Goal: Transaction & Acquisition: Purchase product/service

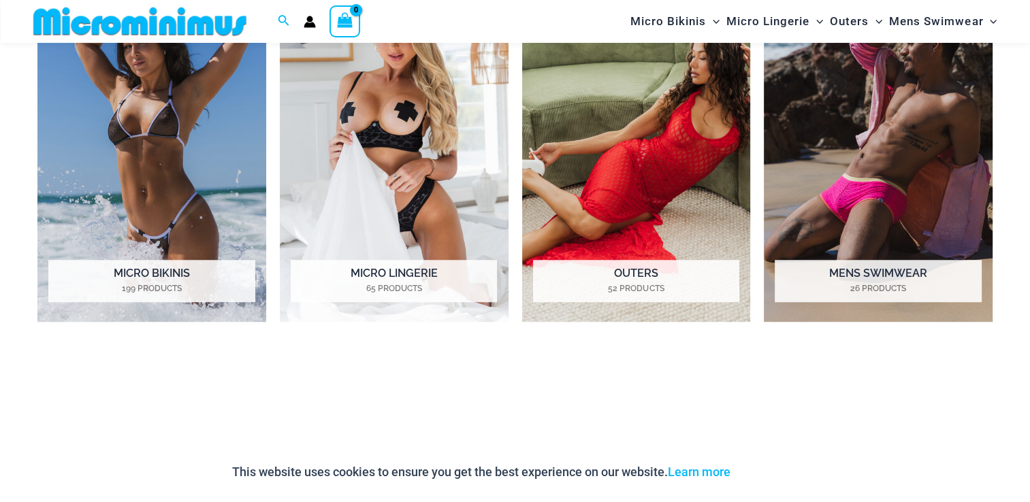
scroll to position [1146, 0]
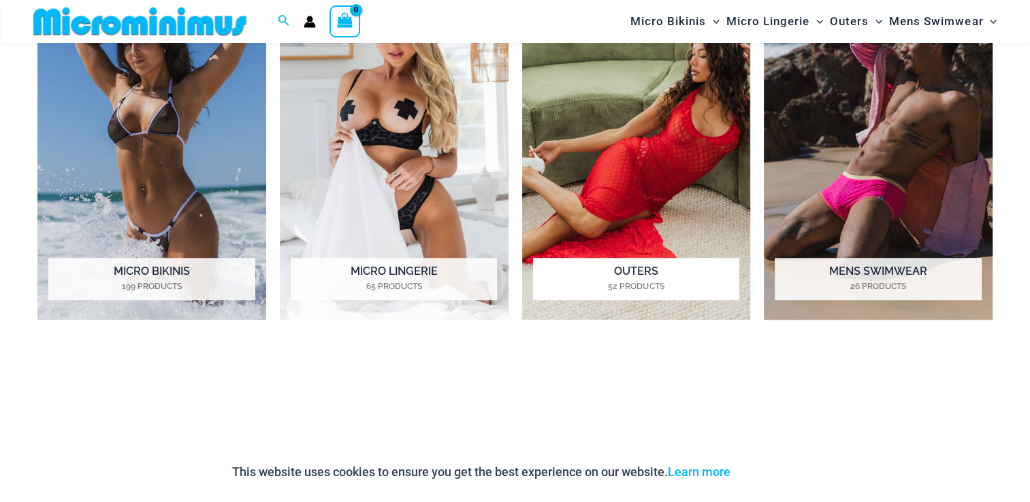
click at [632, 209] on img "Visit product category Outers" at bounding box center [636, 143] width 229 height 353
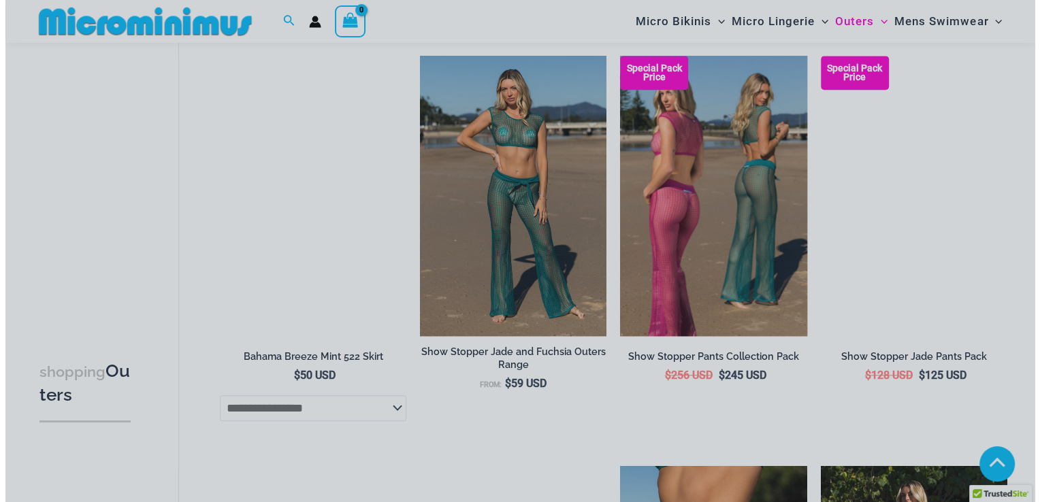
scroll to position [1022, 0]
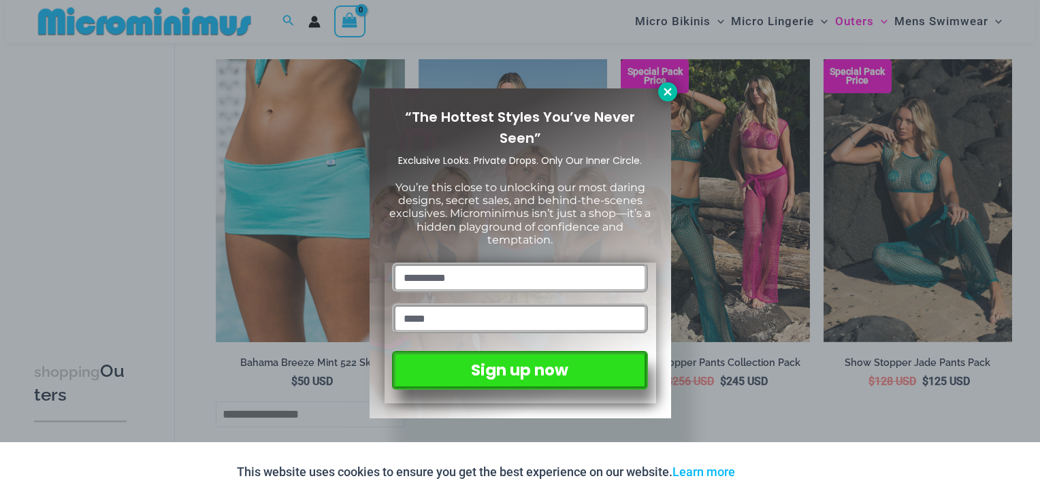
click at [666, 98] on button at bounding box center [667, 91] width 19 height 19
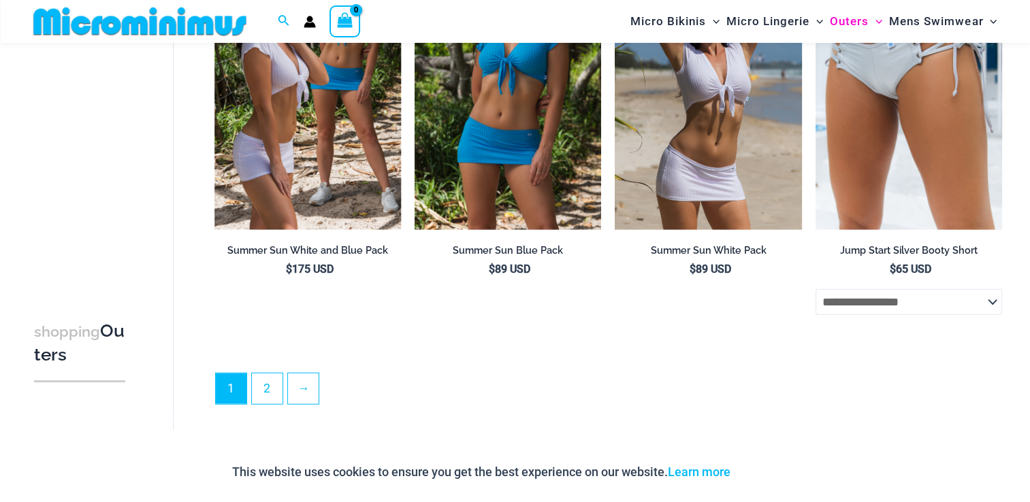
scroll to position [3196, 0]
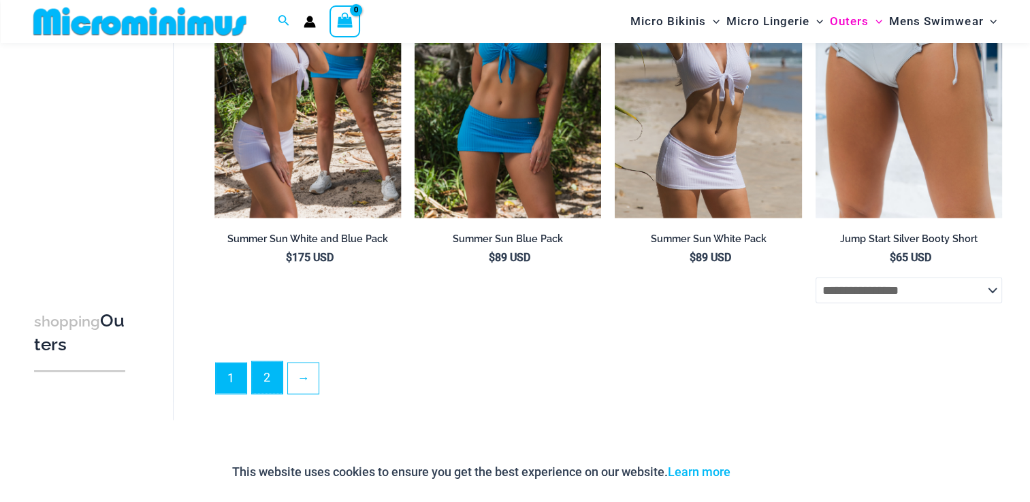
click at [264, 394] on link "2" at bounding box center [267, 378] width 31 height 32
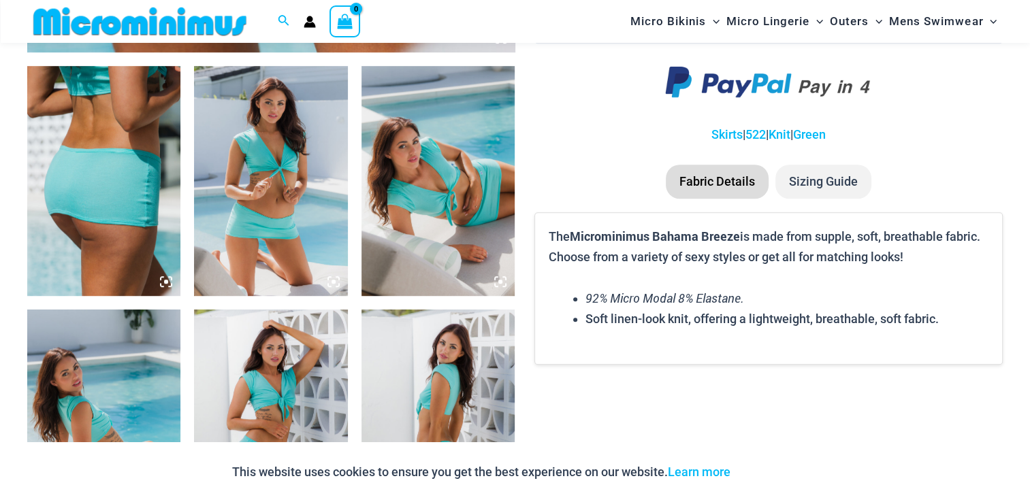
scroll to position [805, 0]
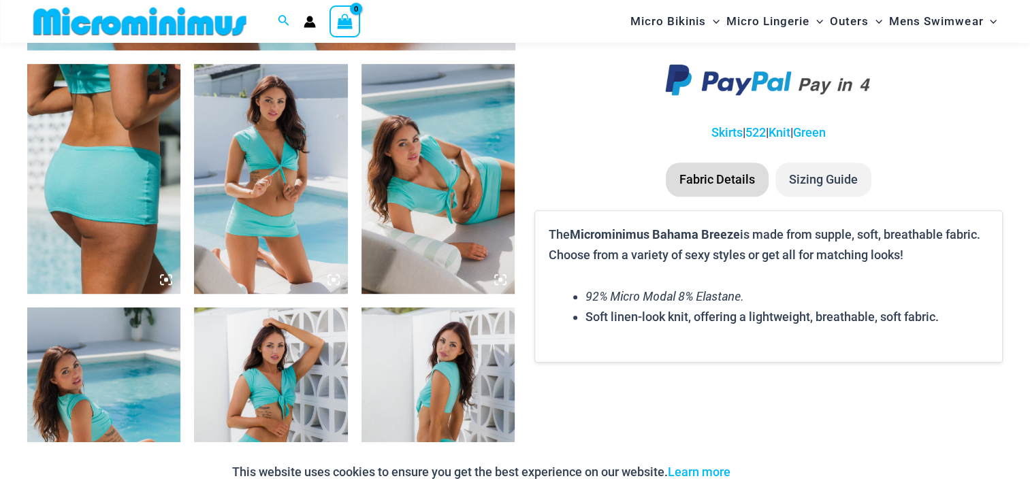
click at [127, 220] on img at bounding box center [103, 179] width 153 height 230
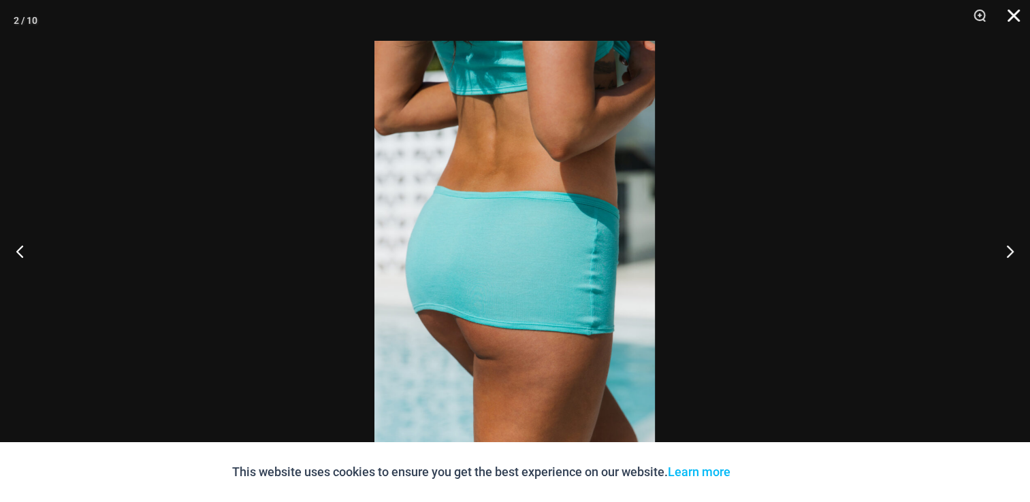
click at [1013, 20] on button "Close" at bounding box center [1009, 20] width 34 height 41
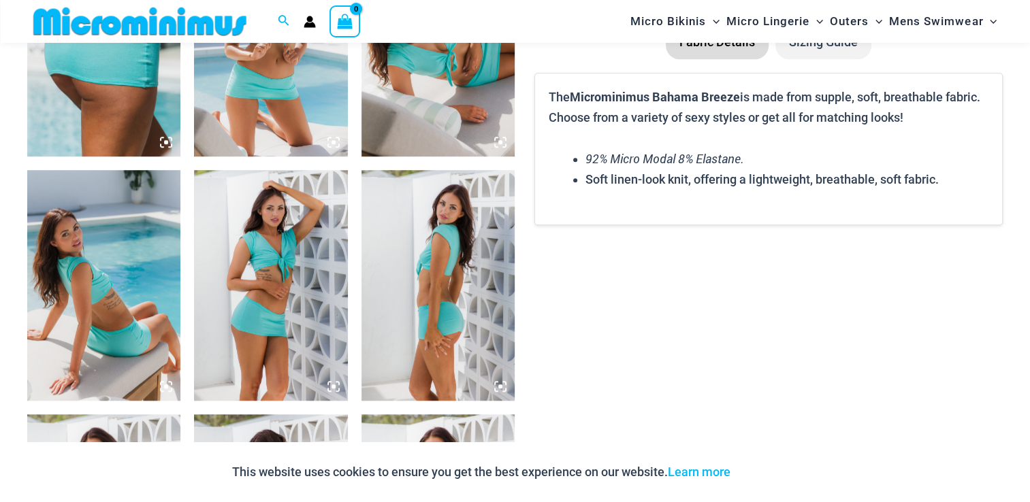
scroll to position [1214, 0]
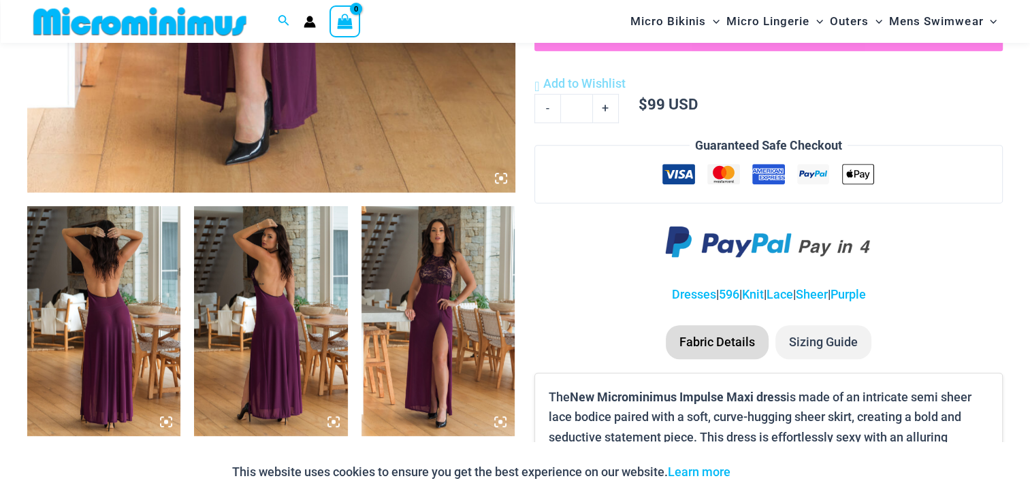
scroll to position [668, 0]
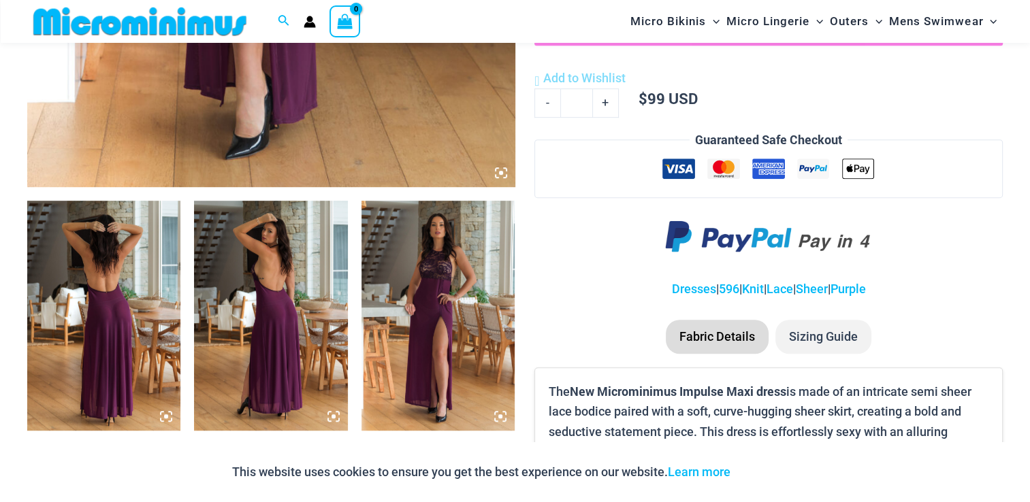
click at [438, 304] on img at bounding box center [437, 316] width 153 height 230
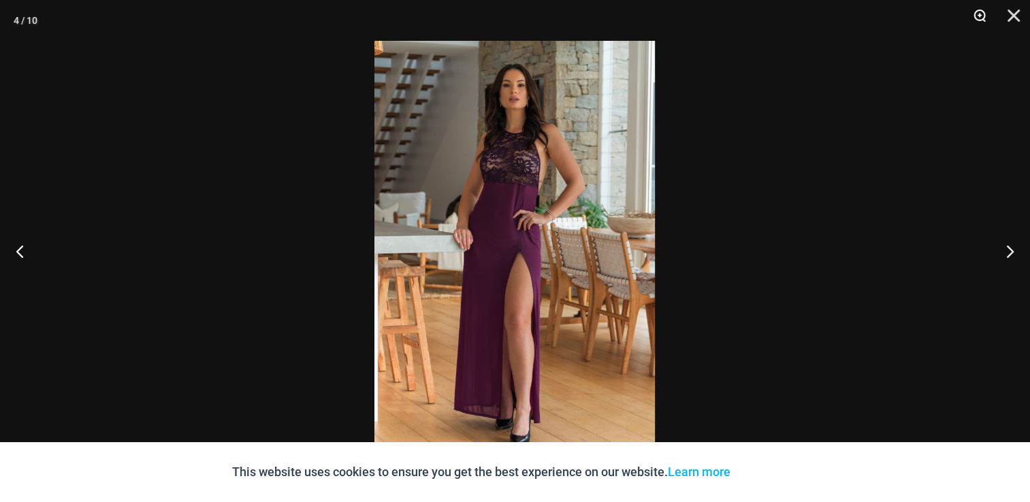
click at [980, 16] on button "Zoom" at bounding box center [975, 20] width 34 height 41
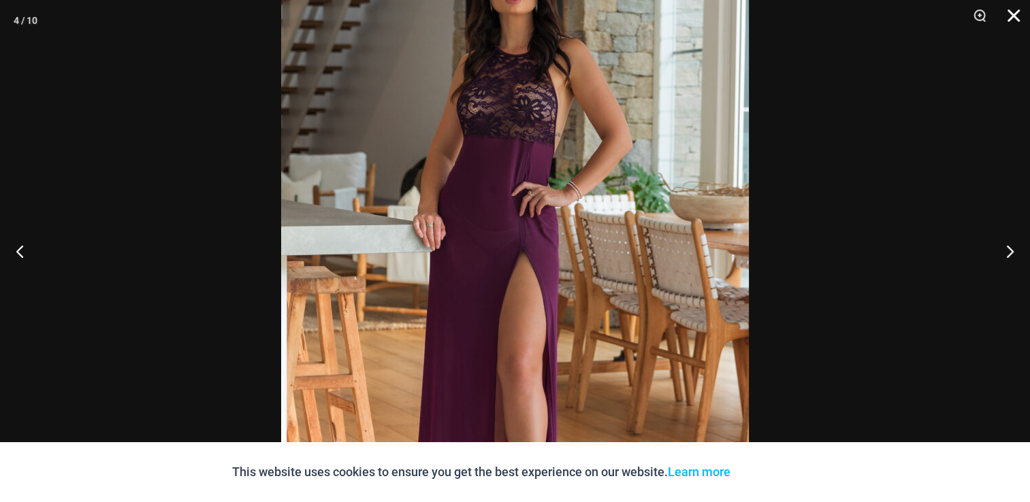
click at [1007, 22] on button "Close" at bounding box center [1009, 20] width 34 height 41
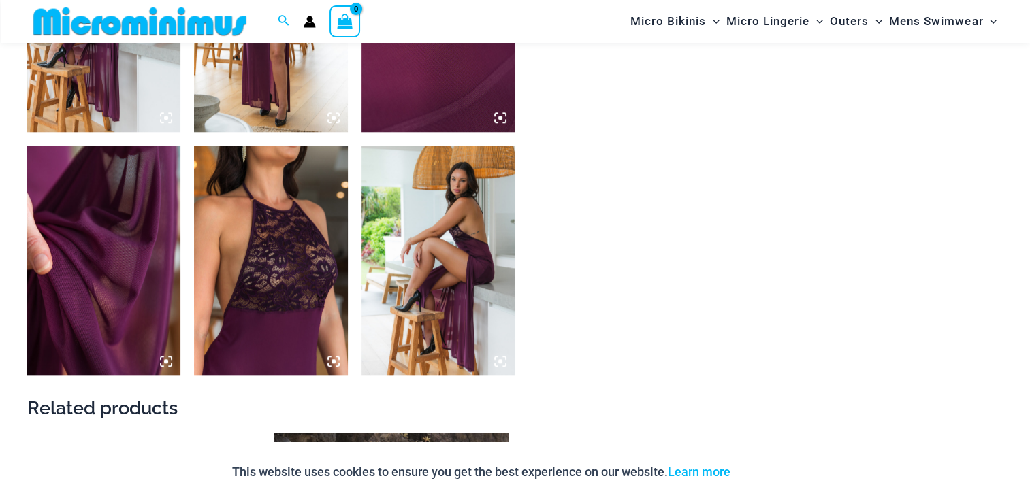
scroll to position [1213, 0]
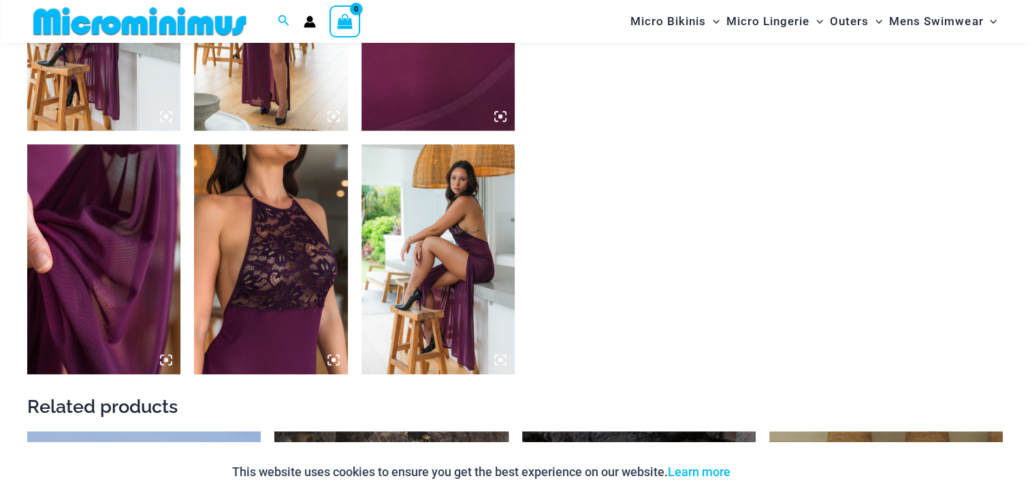
click at [302, 321] on img at bounding box center [270, 259] width 153 height 230
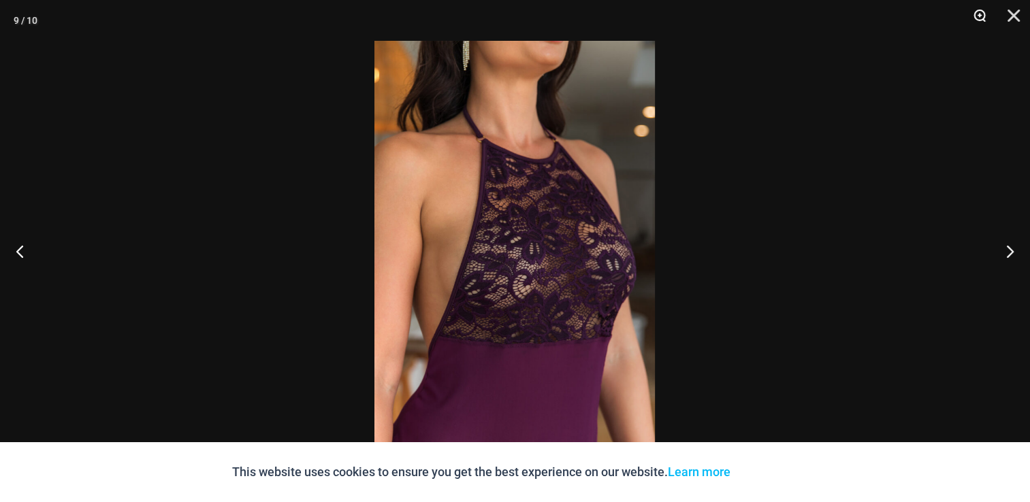
click at [977, 18] on button "Zoom" at bounding box center [975, 20] width 34 height 41
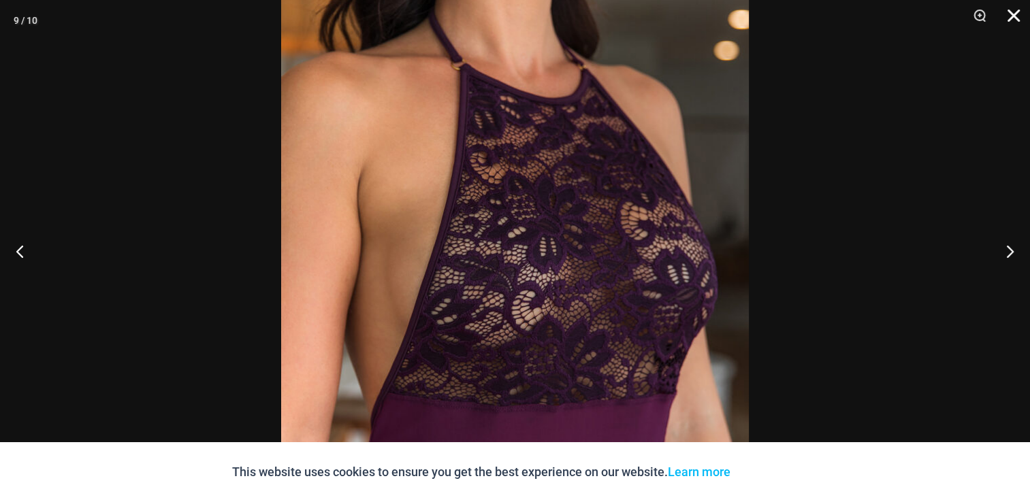
click at [1020, 18] on button "Close" at bounding box center [1009, 20] width 34 height 41
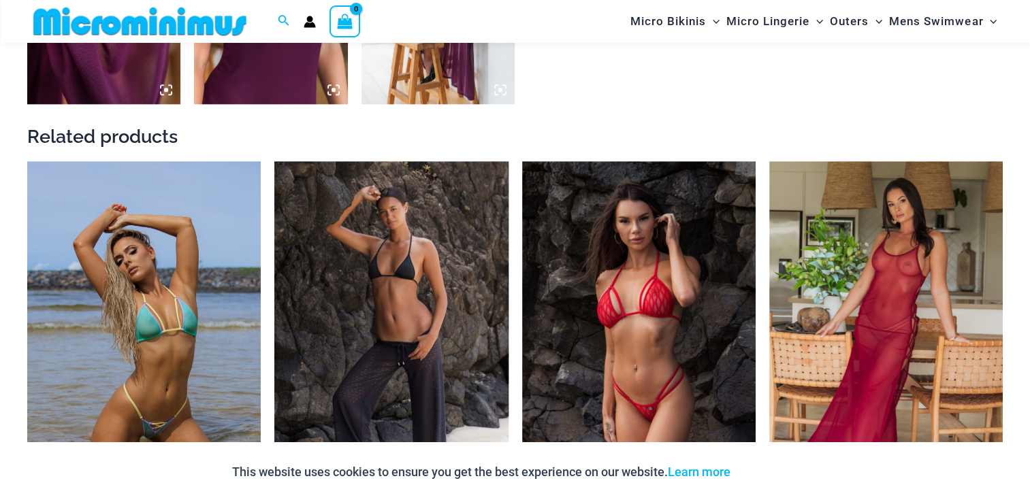
scroll to position [1485, 0]
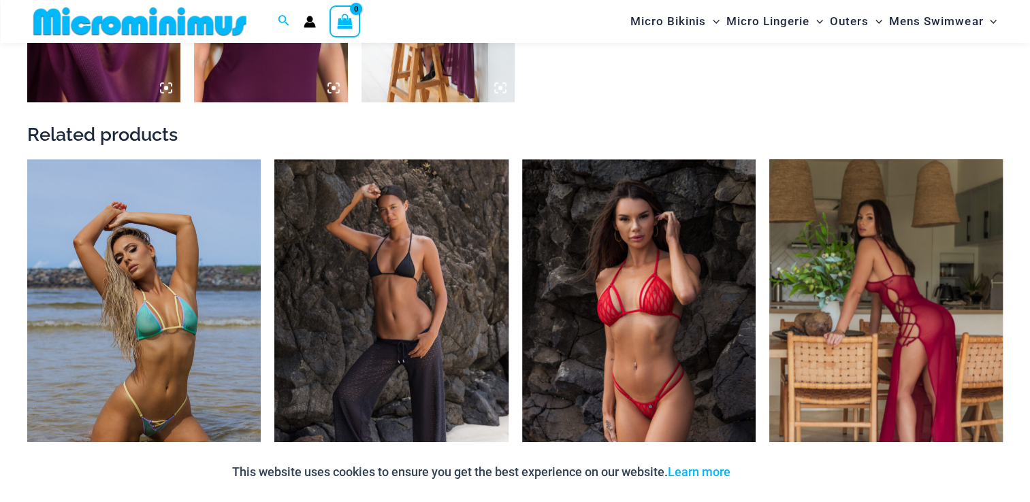
click at [918, 331] on img at bounding box center [885, 334] width 233 height 351
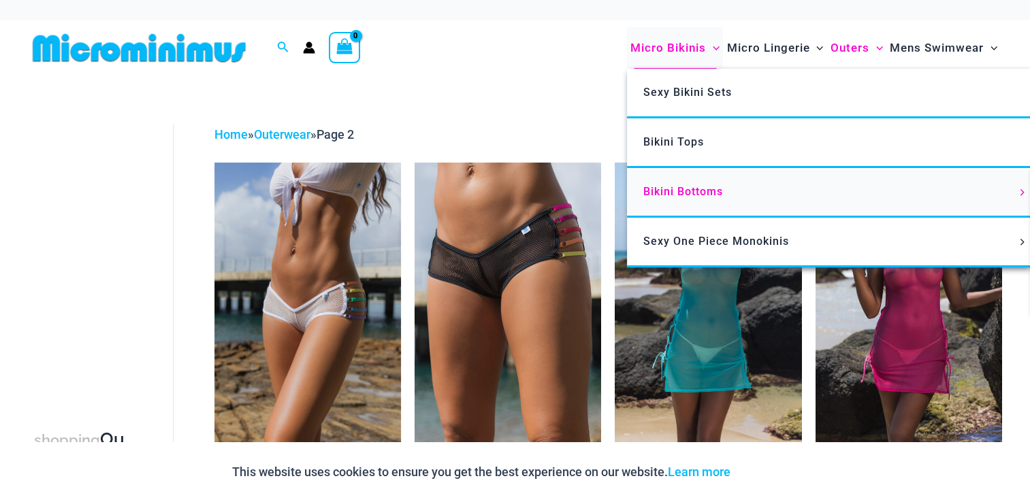
click at [689, 197] on span "Bikini Bottoms" at bounding box center [683, 191] width 80 height 13
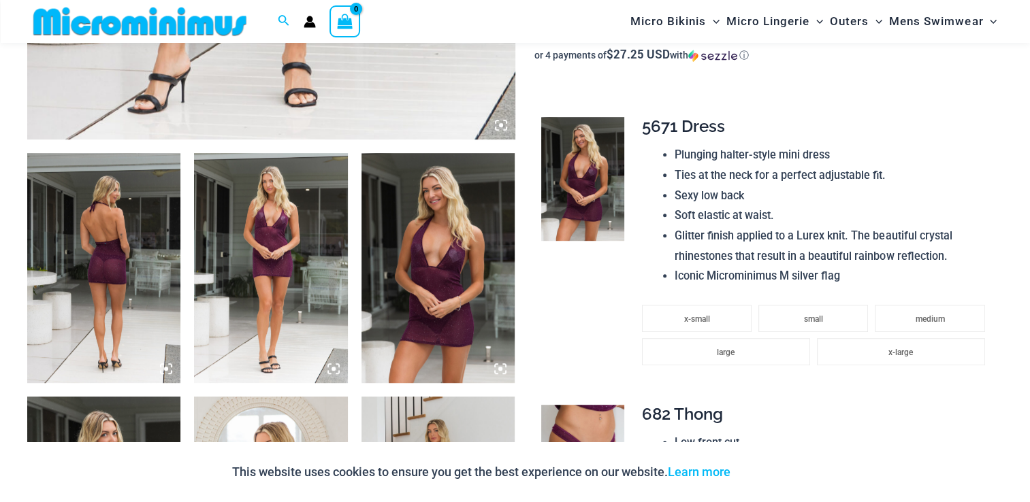
scroll to position [805, 0]
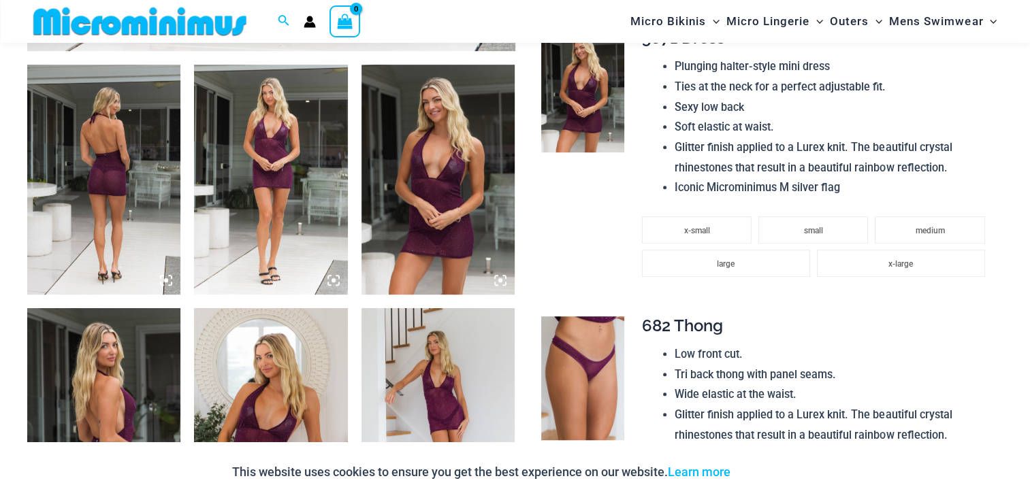
click at [161, 282] on icon at bounding box center [166, 280] width 12 height 12
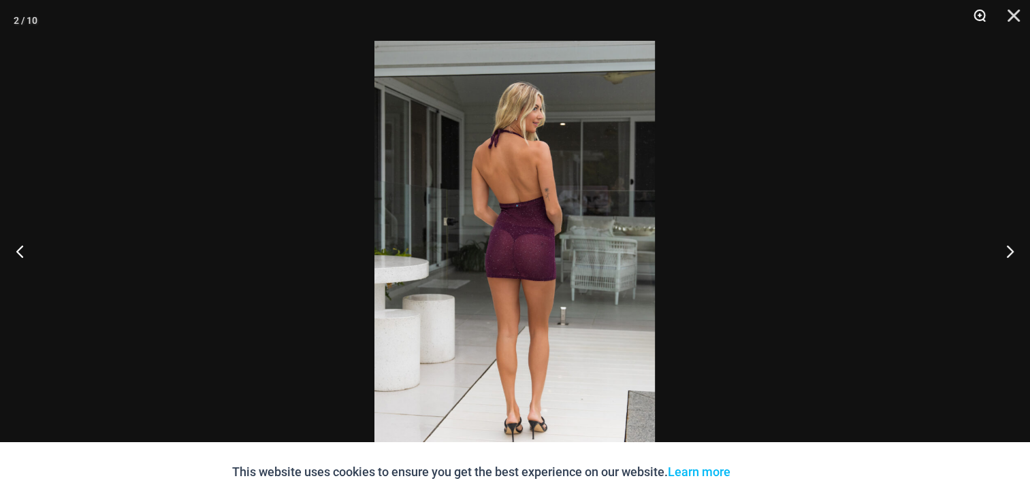
click at [977, 17] on button "Zoom" at bounding box center [975, 20] width 34 height 41
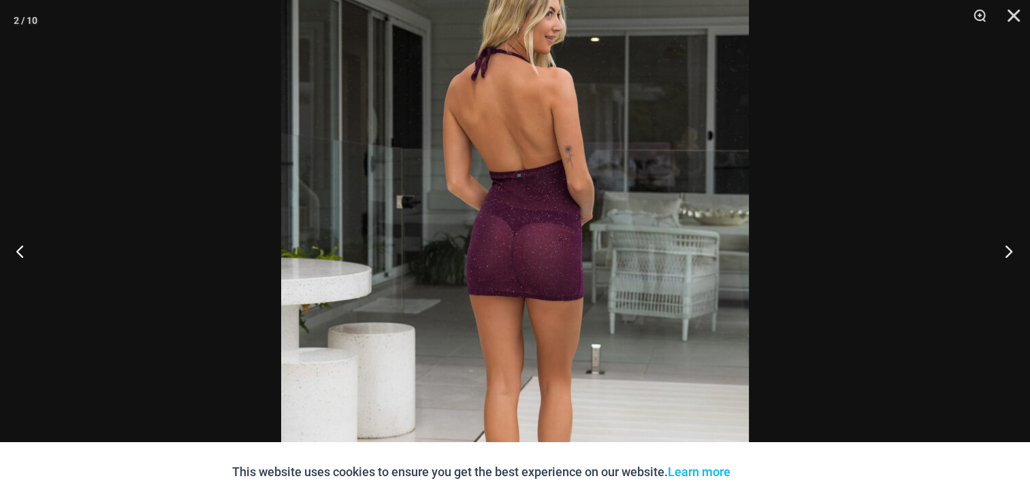
click at [1014, 254] on button "Next" at bounding box center [1004, 251] width 51 height 68
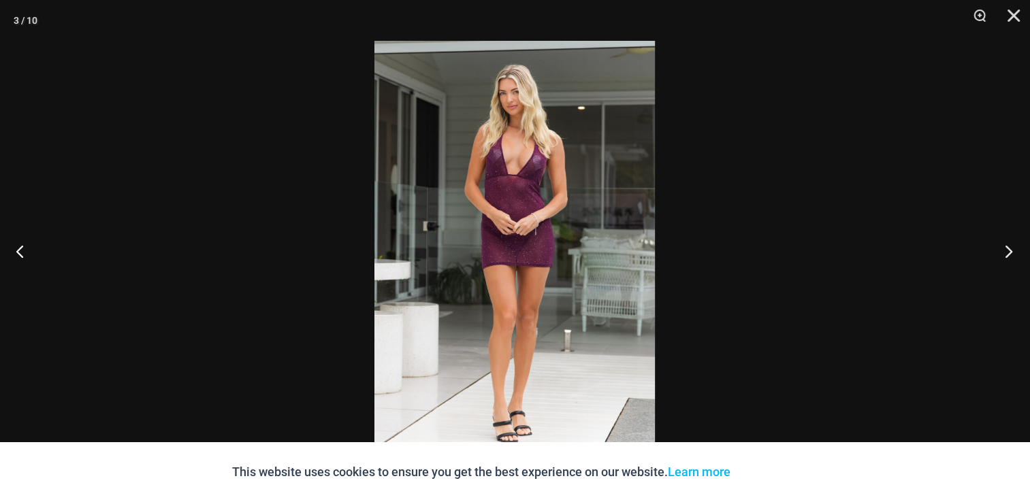
click at [1014, 254] on button "Next" at bounding box center [1004, 251] width 51 height 68
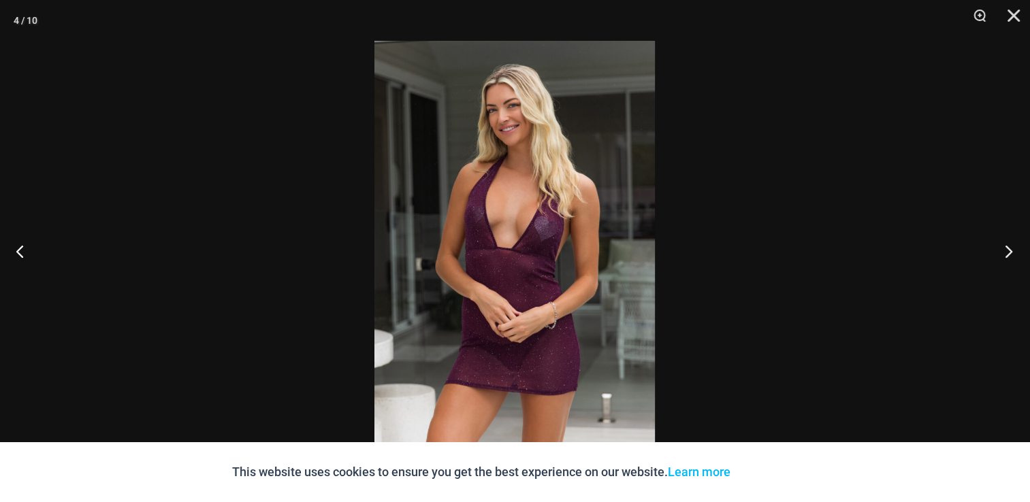
click at [1014, 254] on button "Next" at bounding box center [1004, 251] width 51 height 68
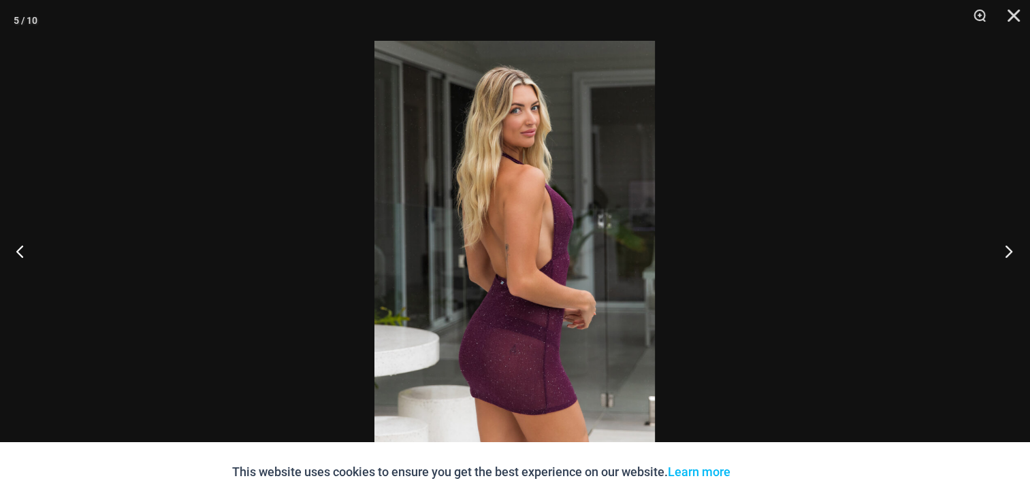
click at [1014, 254] on button "Next" at bounding box center [1004, 251] width 51 height 68
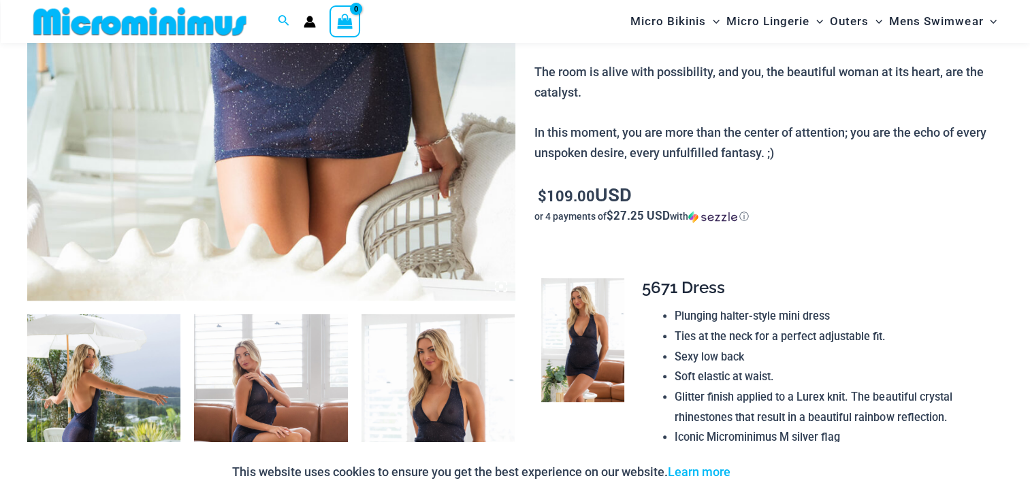
scroll to position [736, 0]
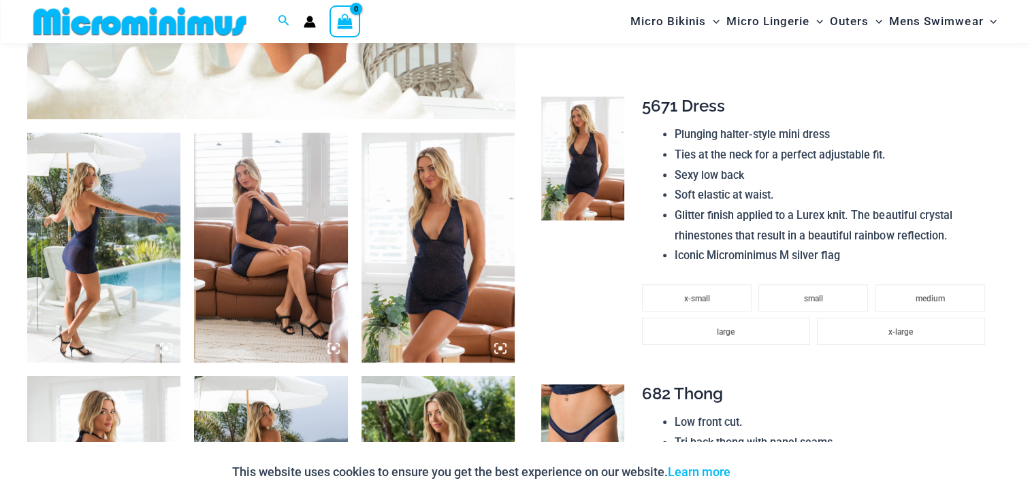
click at [466, 281] on img at bounding box center [437, 248] width 153 height 230
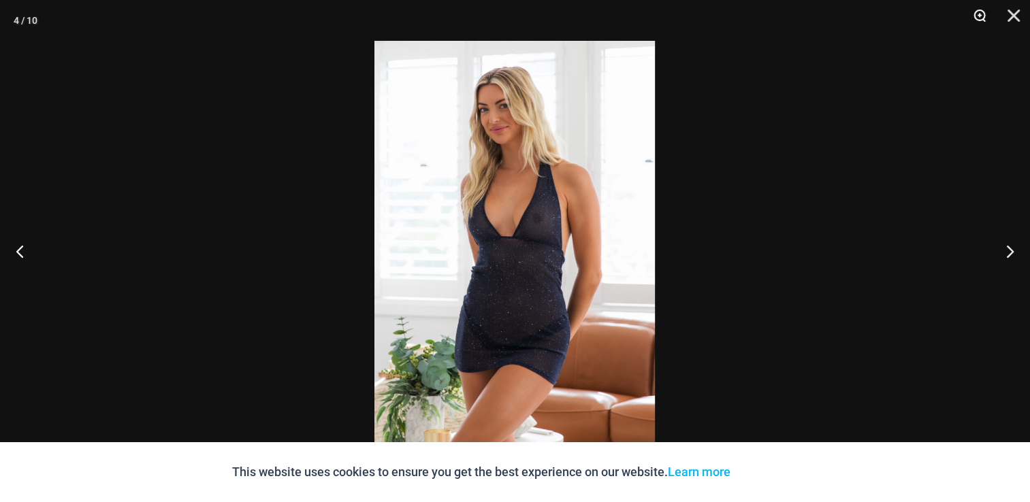
click at [977, 12] on button "Zoom" at bounding box center [975, 20] width 34 height 41
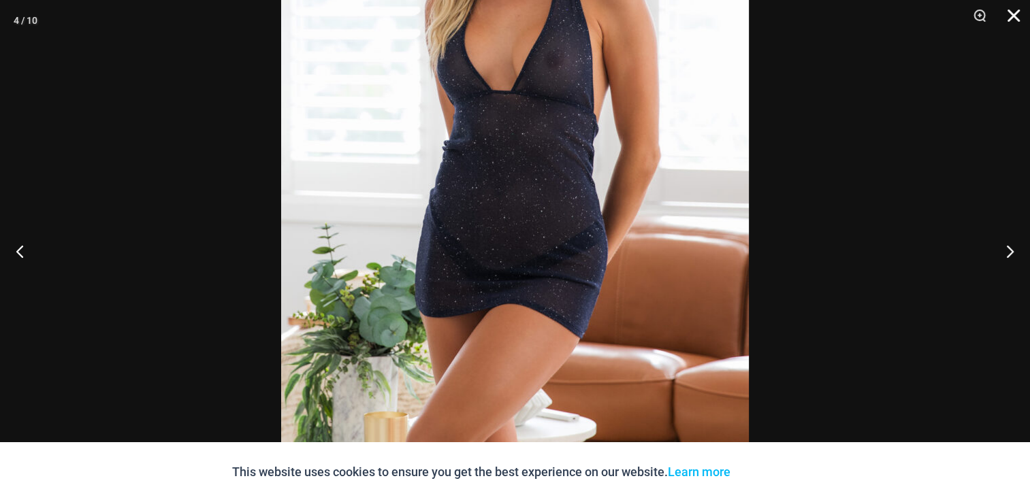
click at [1009, 16] on button "Close" at bounding box center [1009, 20] width 34 height 41
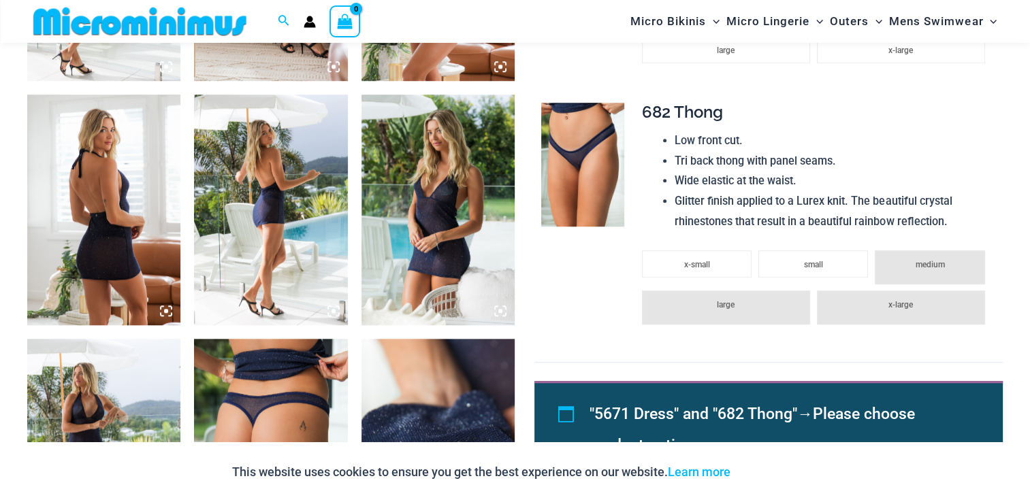
scroll to position [1077, 0]
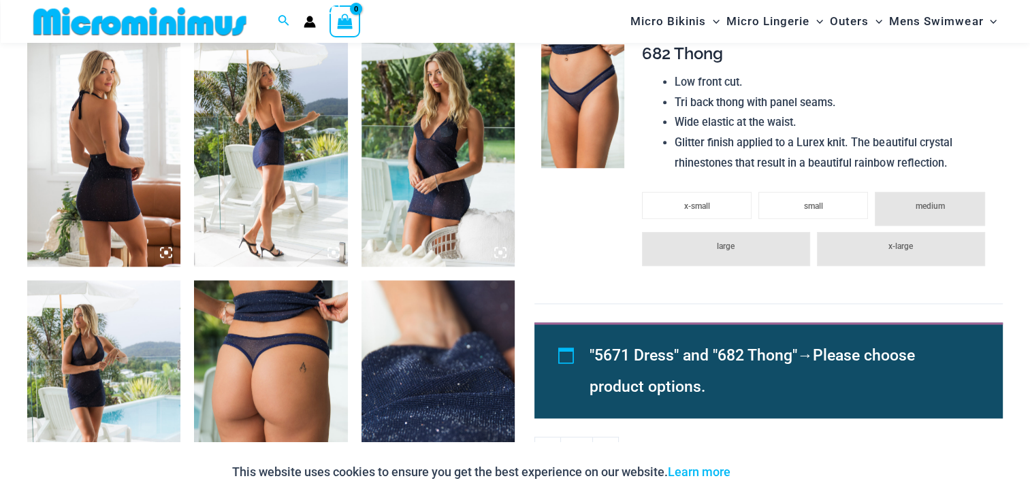
click at [158, 228] on img at bounding box center [103, 151] width 153 height 230
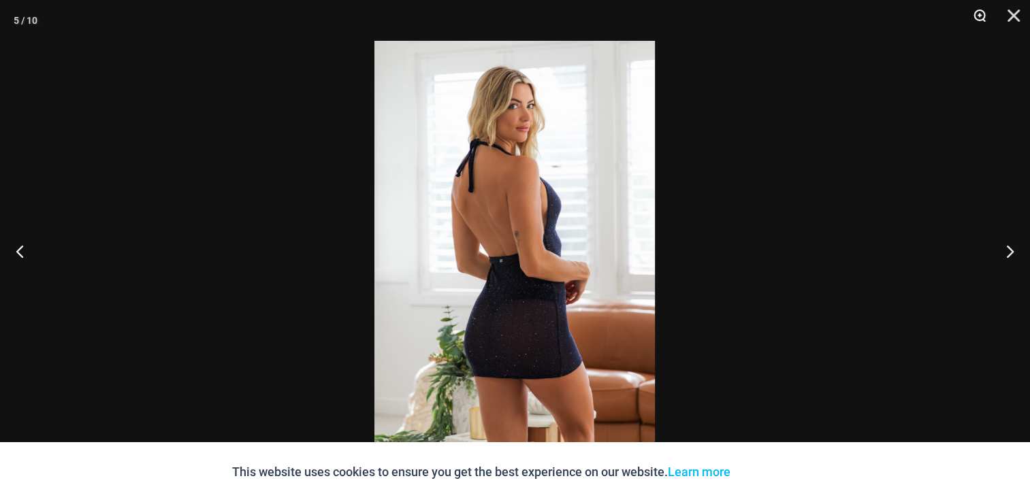
click at [975, 15] on button "Zoom" at bounding box center [975, 20] width 34 height 41
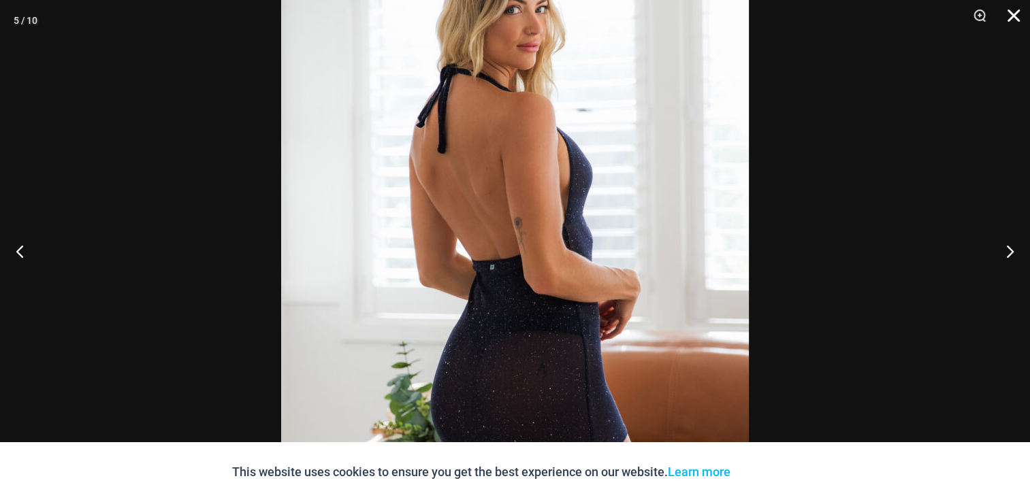
click at [1012, 13] on button "Close" at bounding box center [1009, 20] width 34 height 41
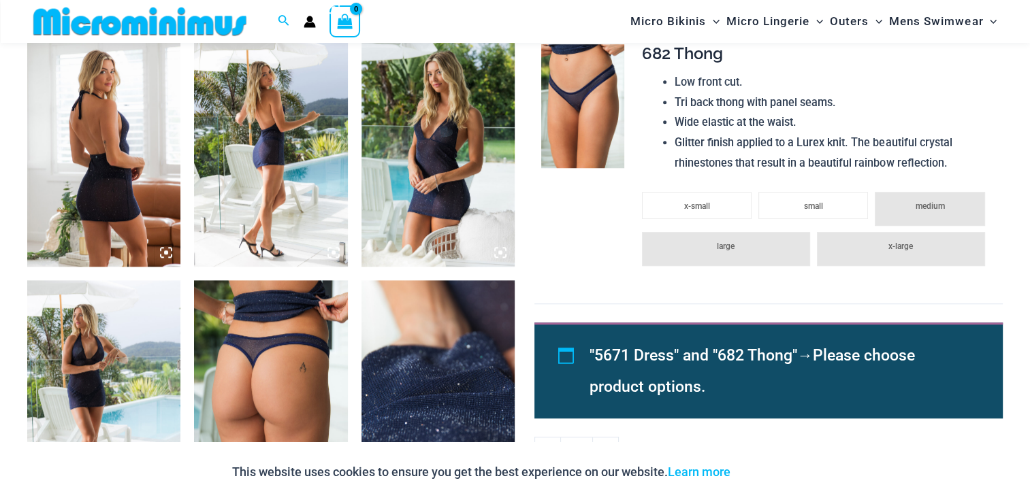
click at [325, 357] on img at bounding box center [270, 395] width 153 height 230
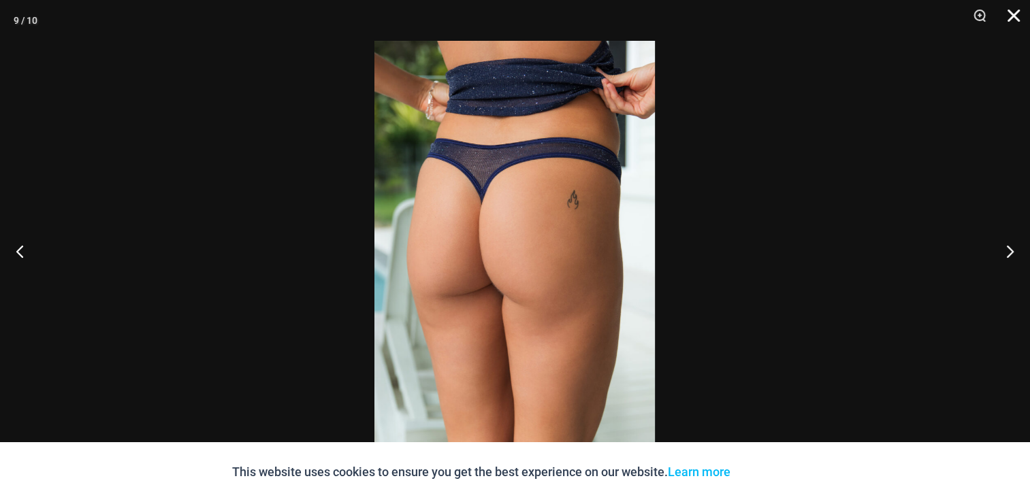
click at [1019, 22] on button "Close" at bounding box center [1009, 20] width 34 height 41
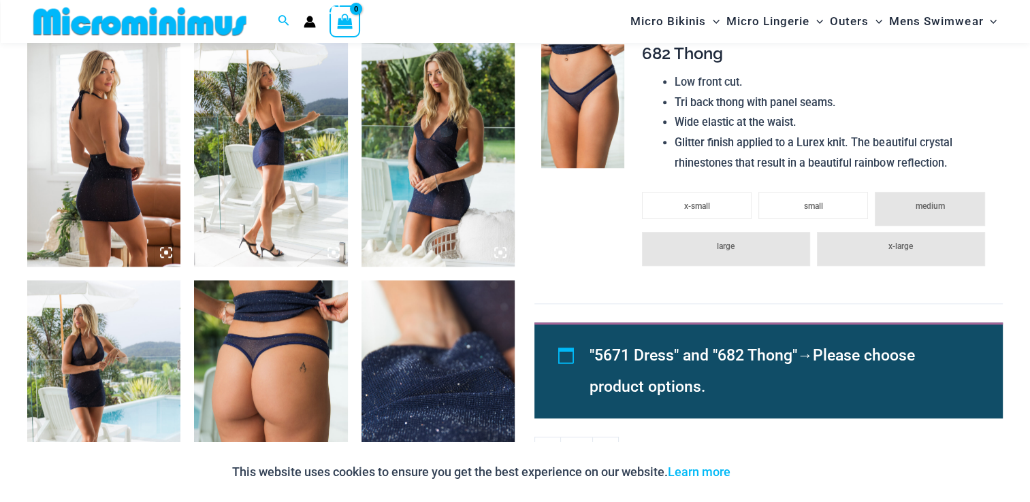
click at [502, 167] on img at bounding box center [437, 151] width 153 height 230
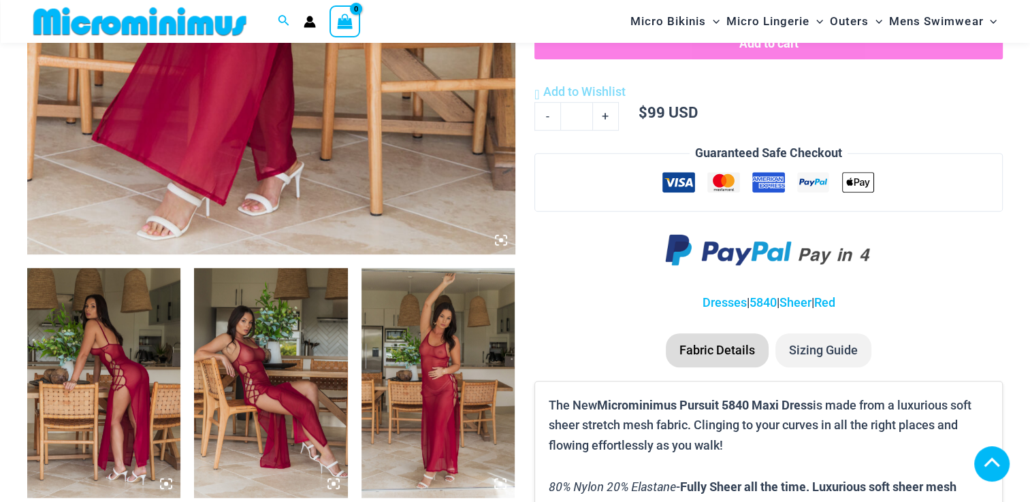
scroll to position [1009, 0]
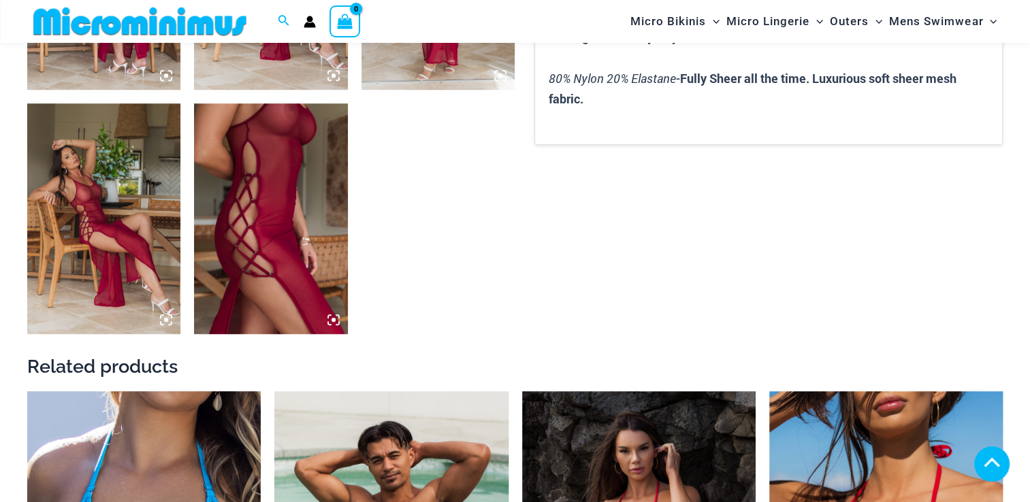
click at [326, 319] on img at bounding box center [270, 218] width 153 height 230
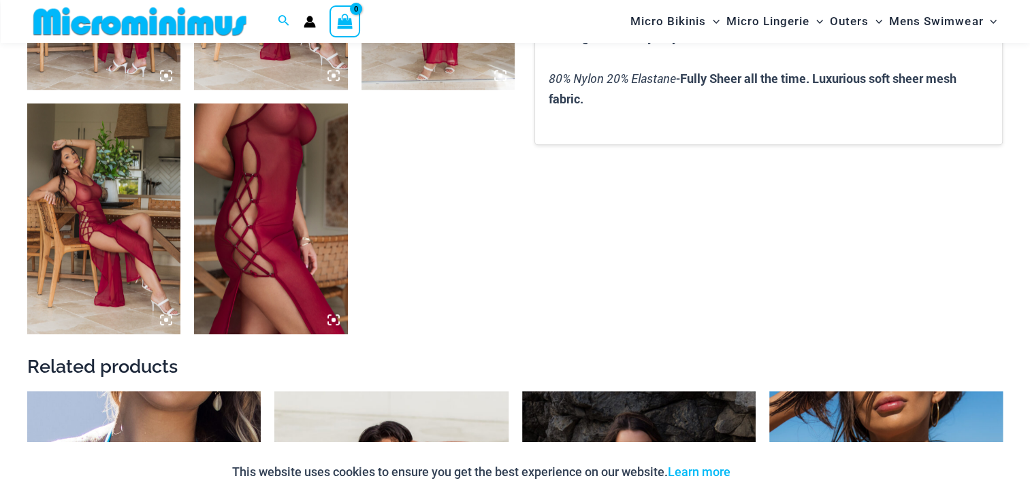
click at [312, 287] on img at bounding box center [270, 218] width 153 height 230
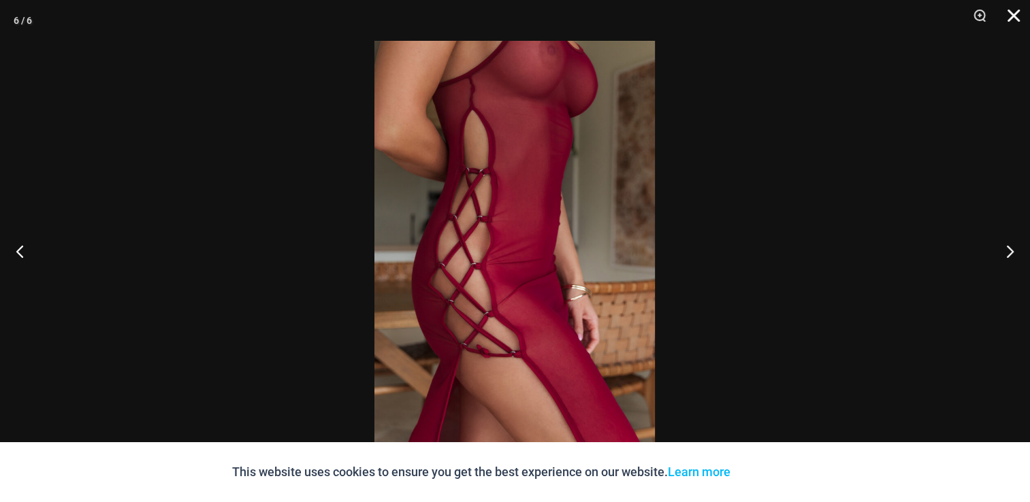
click at [1013, 20] on button "Close" at bounding box center [1009, 20] width 34 height 41
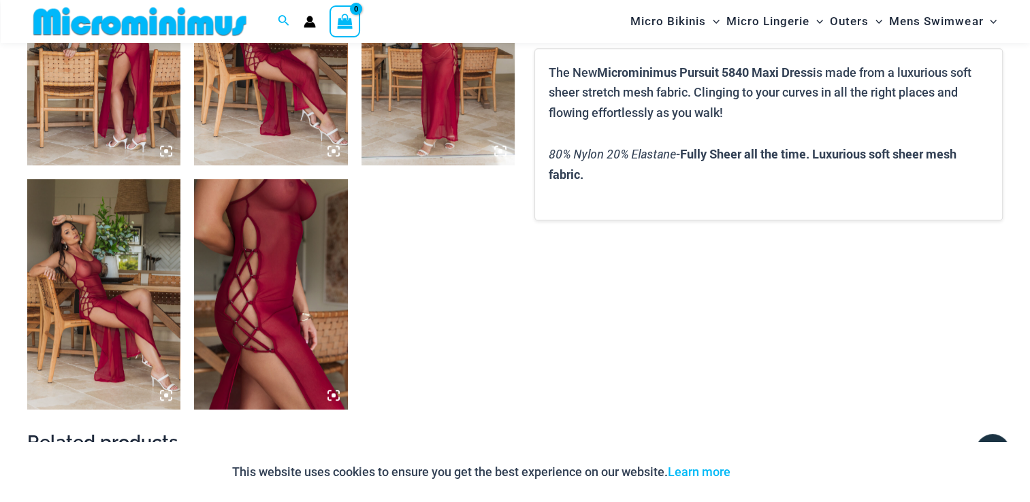
scroll to position [941, 0]
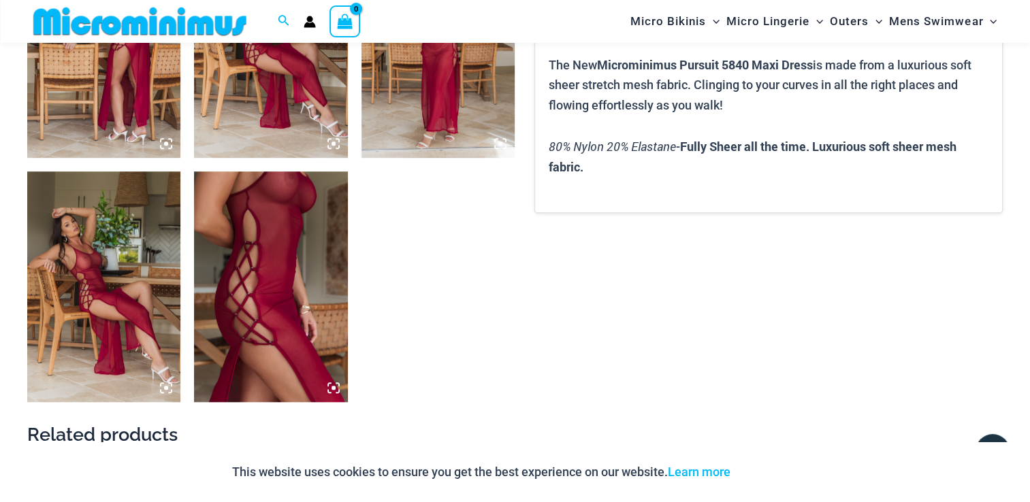
click at [310, 306] on img at bounding box center [270, 287] width 153 height 230
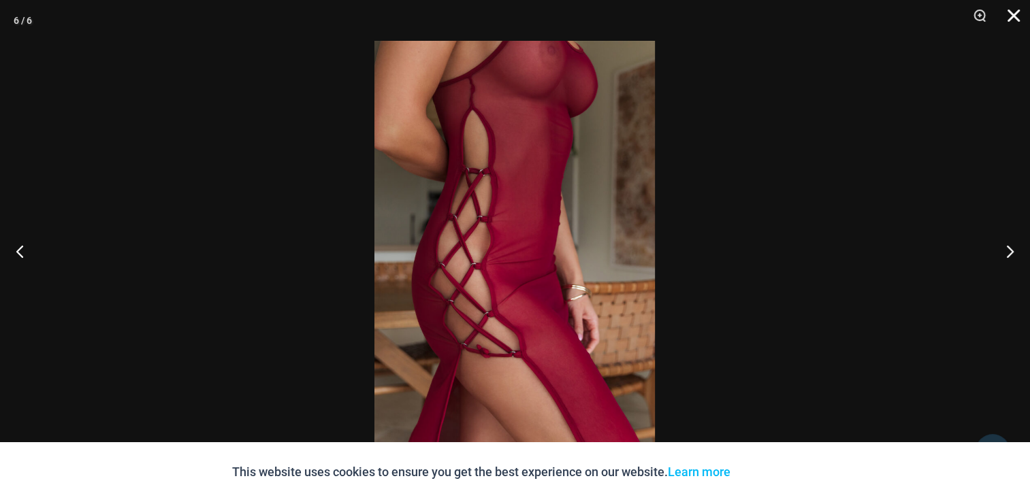
click at [1017, 19] on button "Close" at bounding box center [1009, 20] width 34 height 41
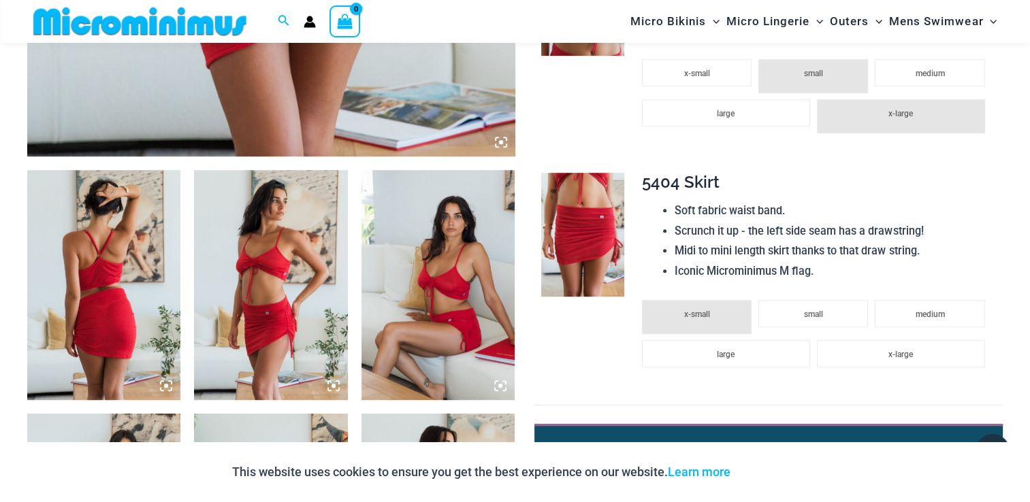
scroll to position [805, 0]
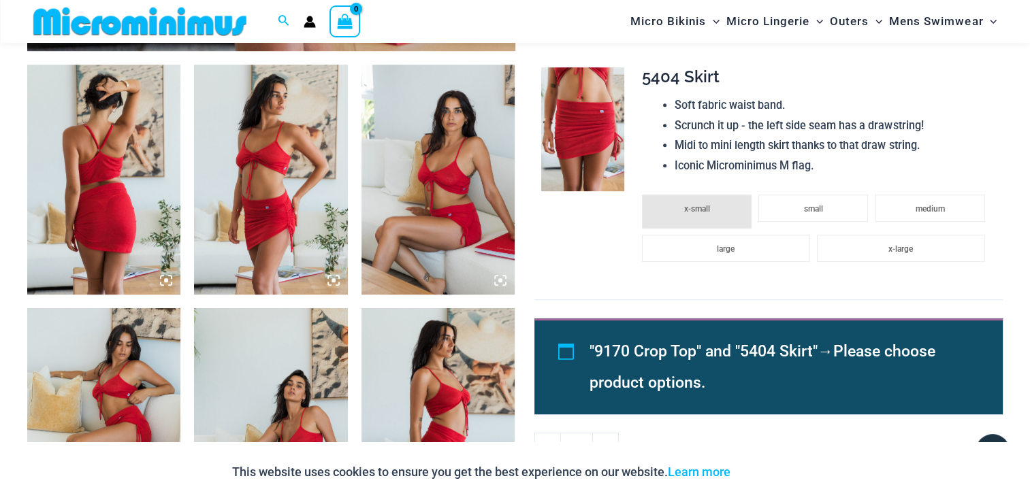
click at [155, 246] on img at bounding box center [103, 180] width 153 height 230
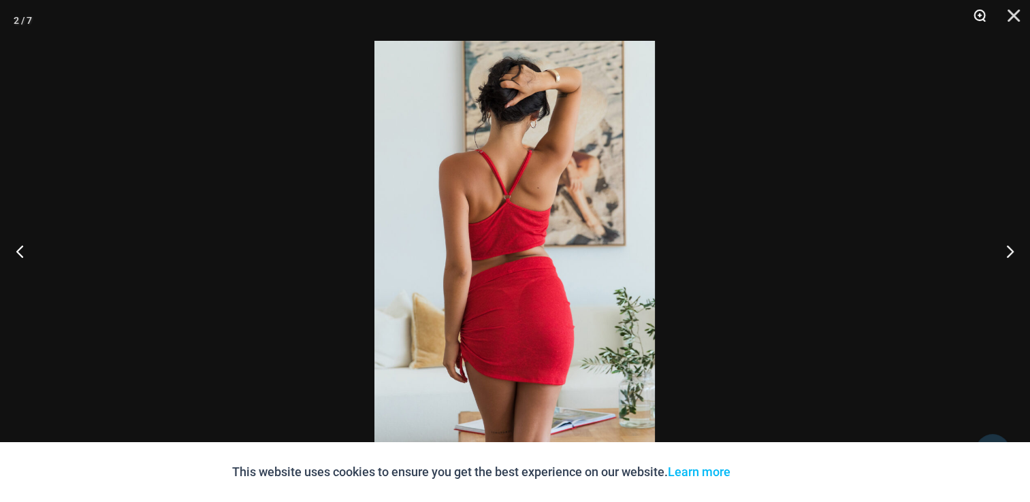
click at [980, 12] on button "Zoom" at bounding box center [975, 20] width 34 height 41
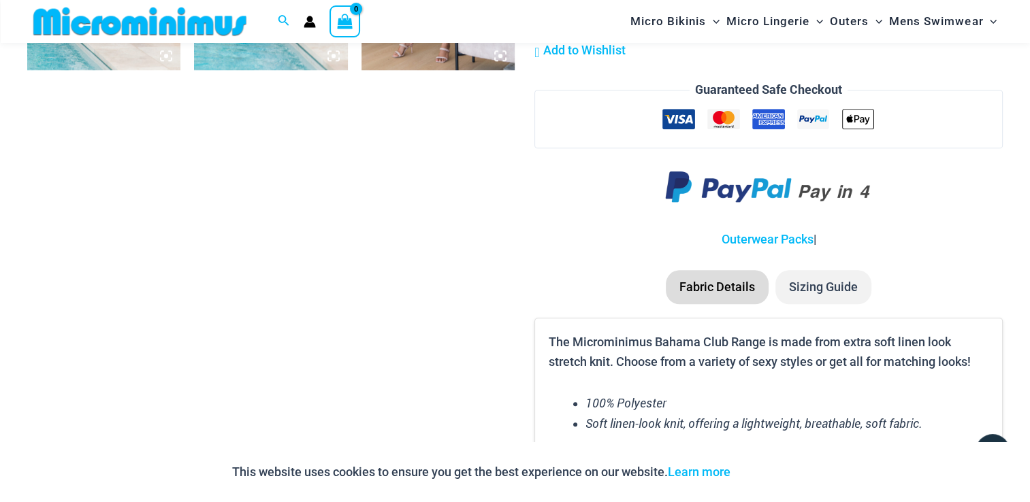
scroll to position [1281, 0]
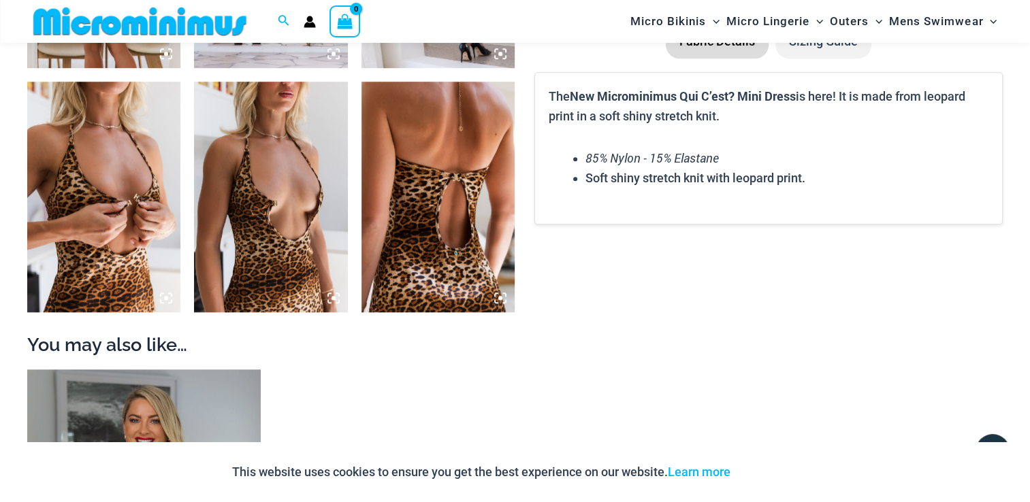
scroll to position [1009, 0]
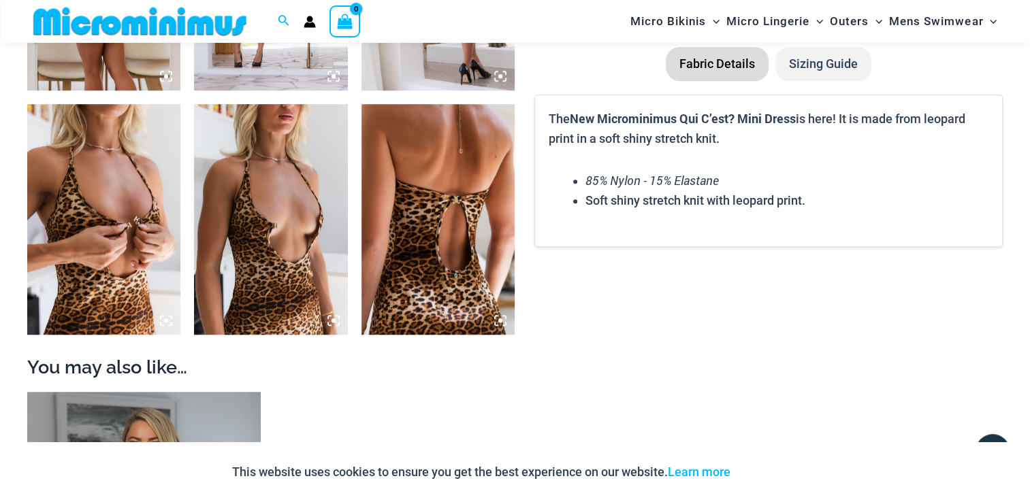
click at [298, 238] on img at bounding box center [270, 219] width 153 height 230
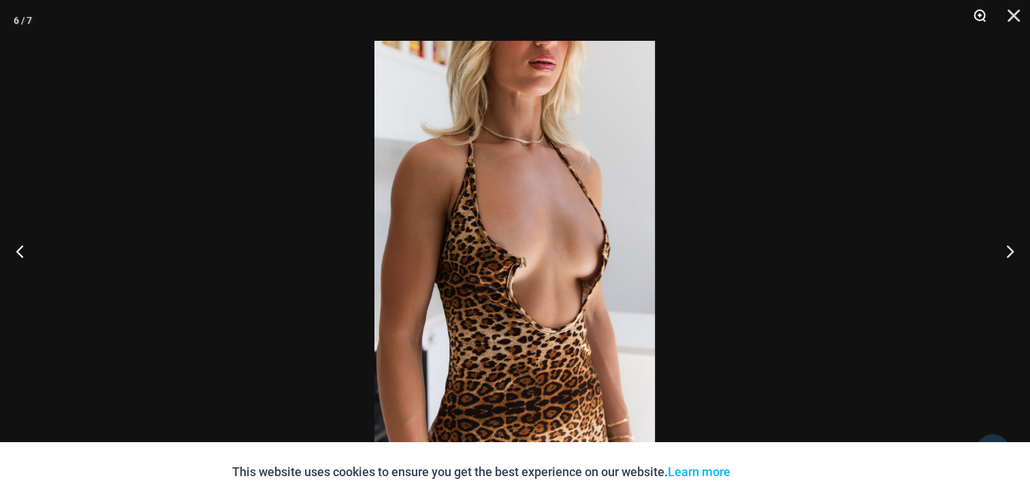
click at [975, 15] on button "Zoom" at bounding box center [975, 20] width 34 height 41
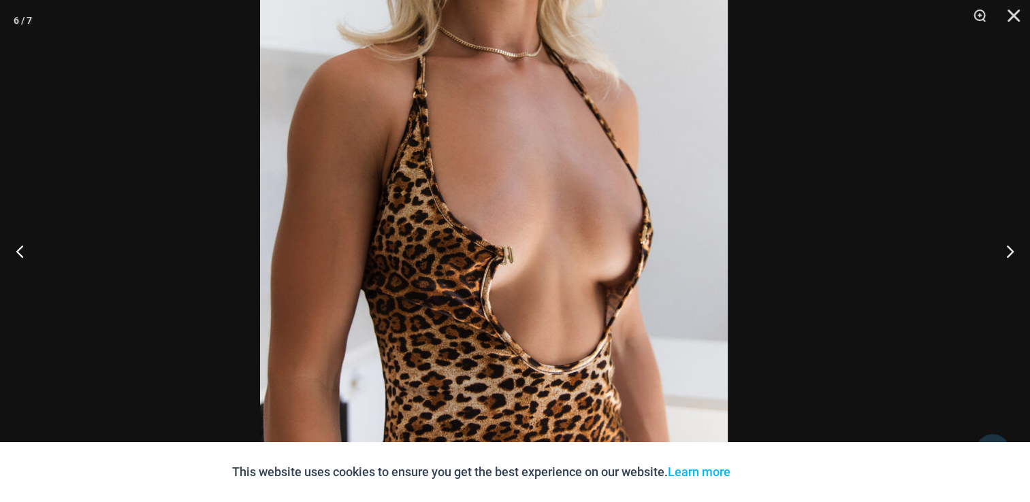
click at [792, 234] on div at bounding box center [515, 251] width 1030 height 502
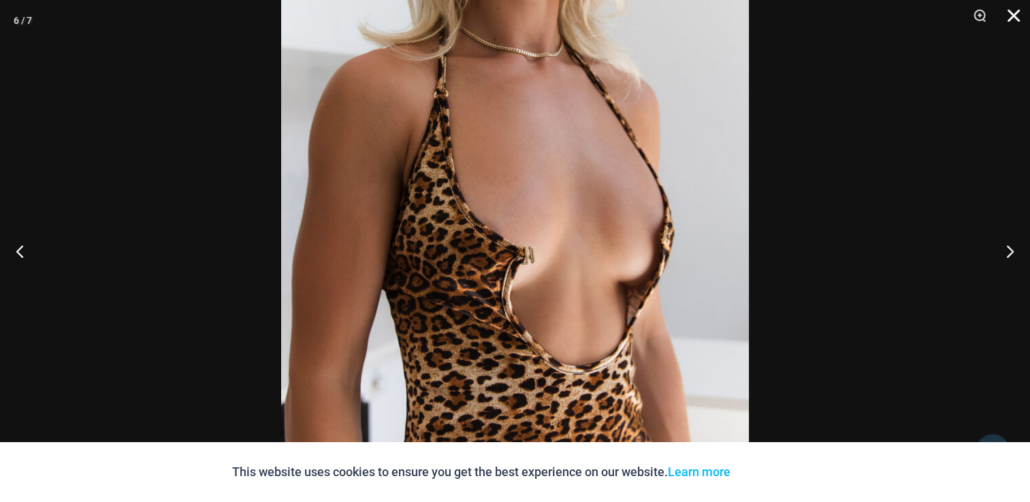
click at [1017, 10] on button "Close" at bounding box center [1009, 20] width 34 height 41
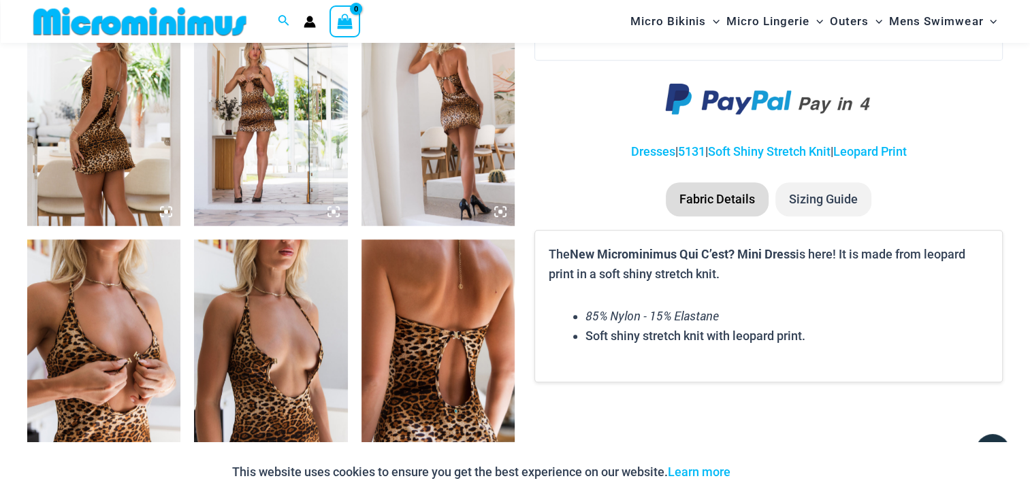
scroll to position [873, 0]
click at [304, 167] on img at bounding box center [270, 112] width 153 height 230
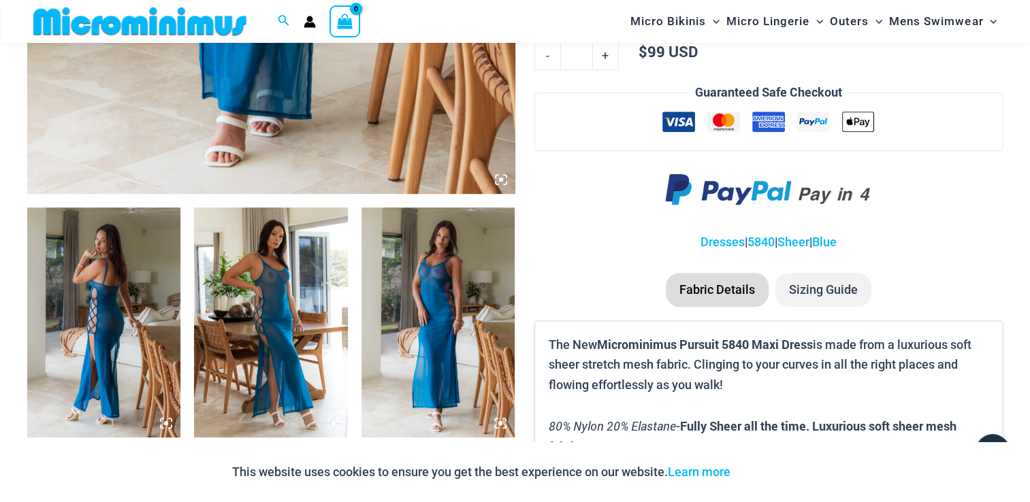
scroll to position [668, 0]
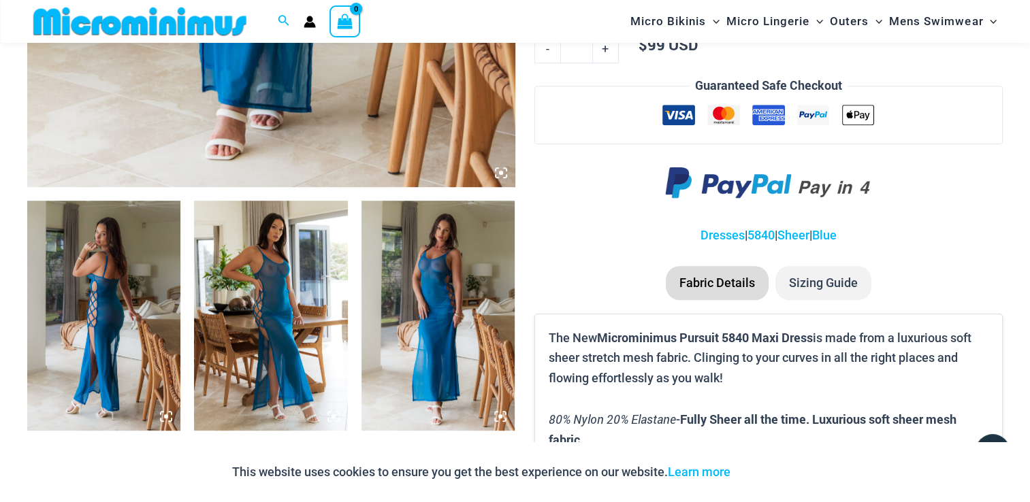
click at [336, 321] on img at bounding box center [270, 316] width 153 height 230
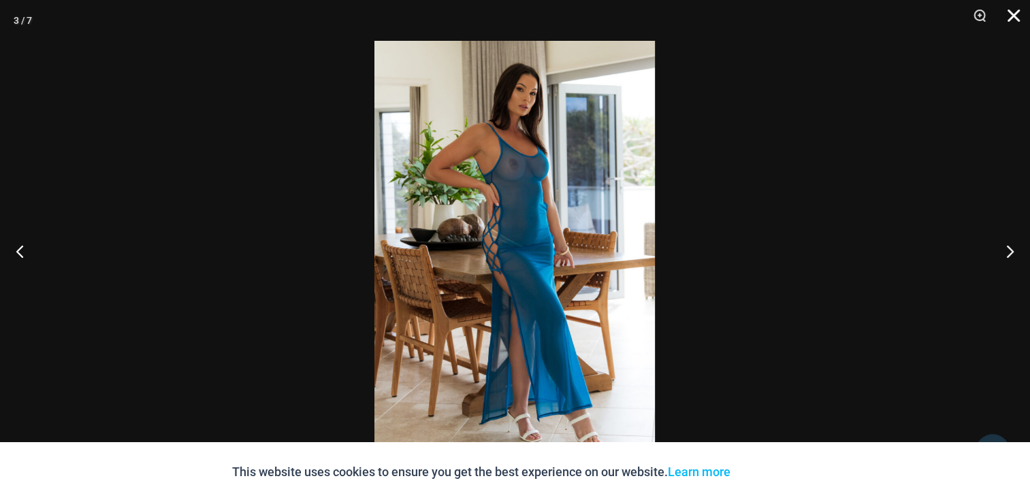
click at [1010, 12] on button "Close" at bounding box center [1009, 20] width 34 height 41
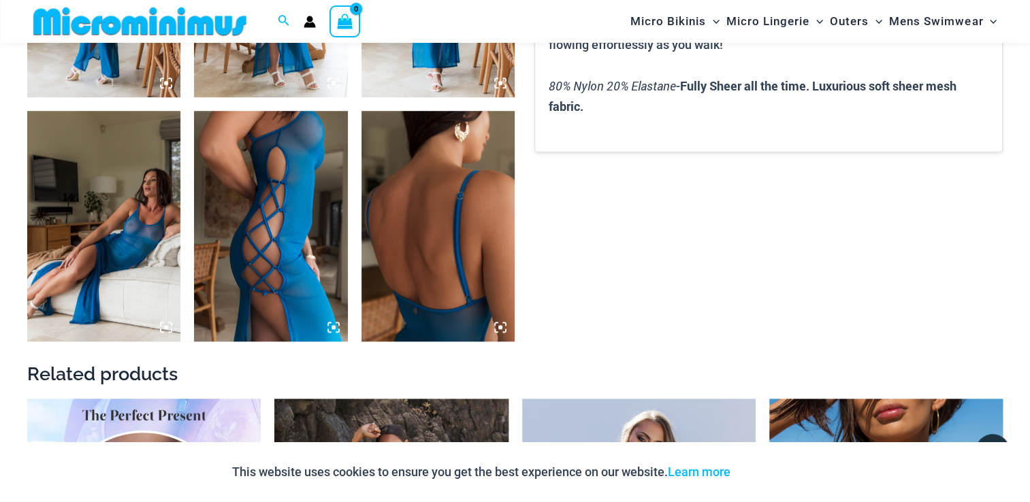
scroll to position [1009, 0]
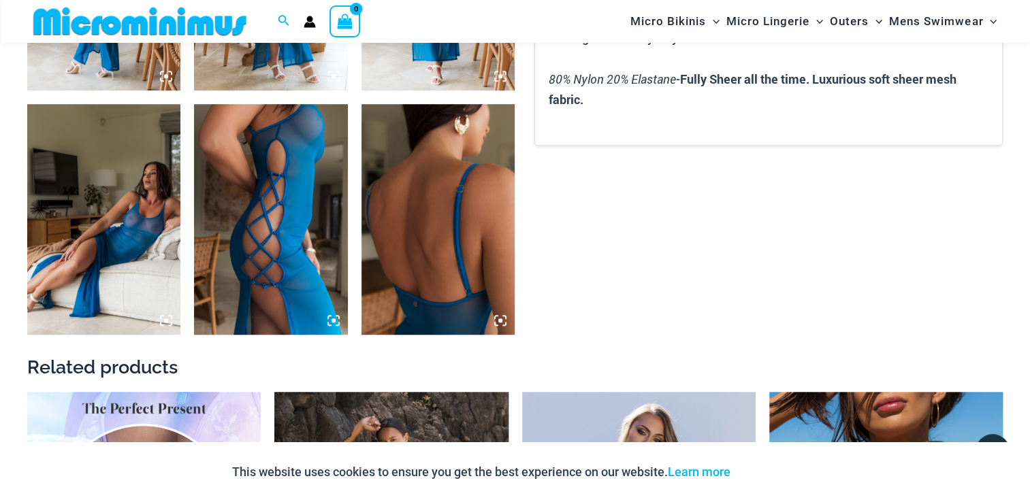
click at [293, 210] on img at bounding box center [270, 219] width 153 height 230
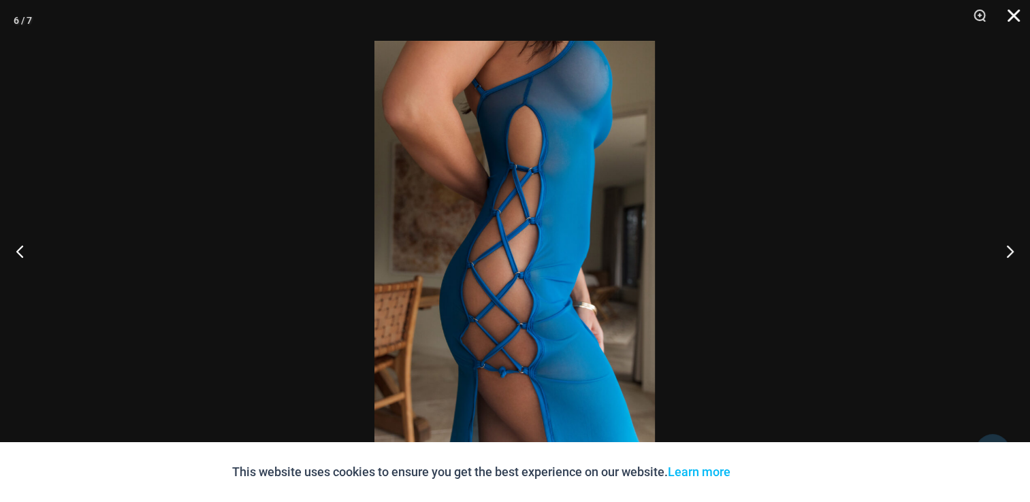
click at [1008, 18] on button "Close" at bounding box center [1009, 20] width 34 height 41
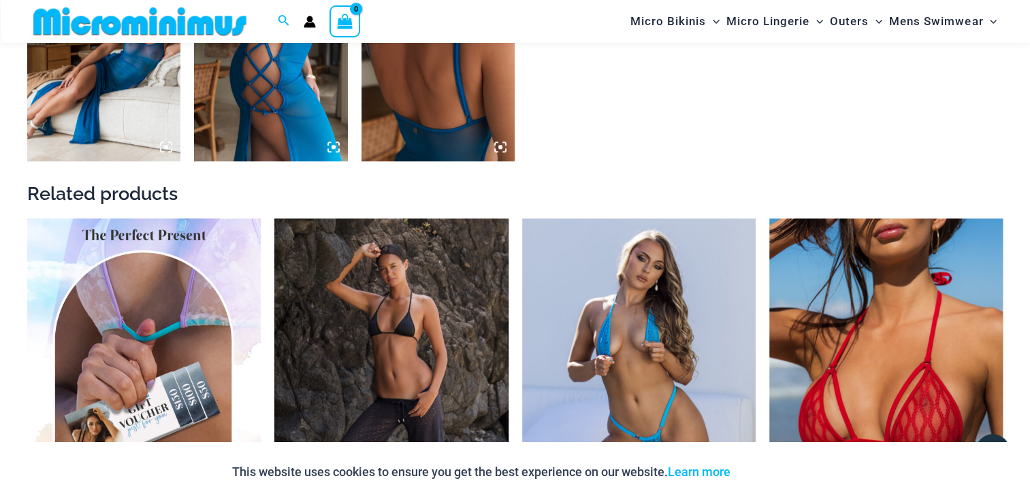
scroll to position [1077, 0]
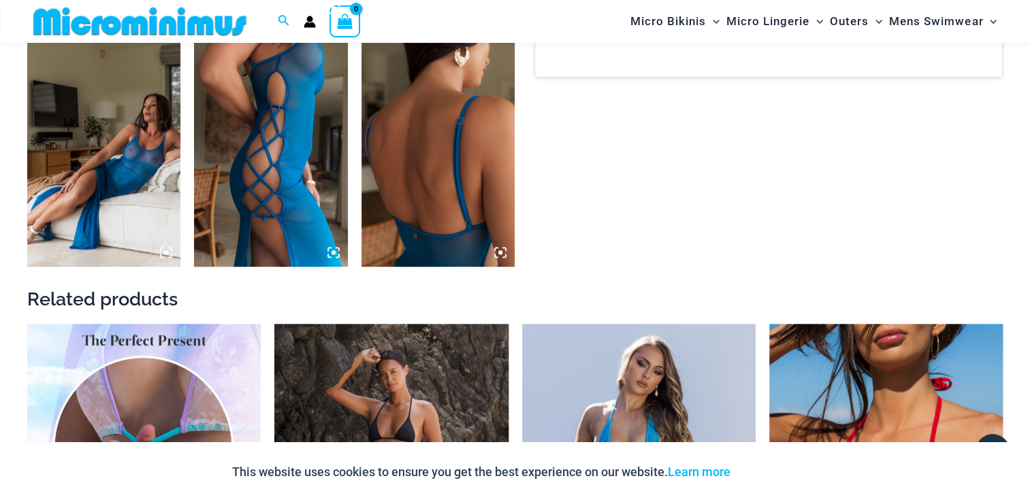
click at [152, 198] on img at bounding box center [103, 151] width 153 height 230
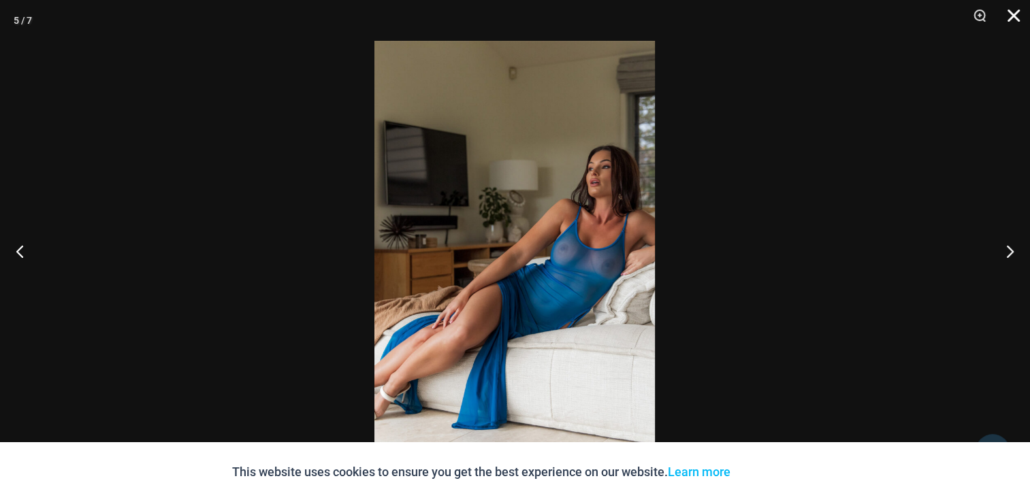
click at [1005, 16] on button "Close" at bounding box center [1009, 20] width 34 height 41
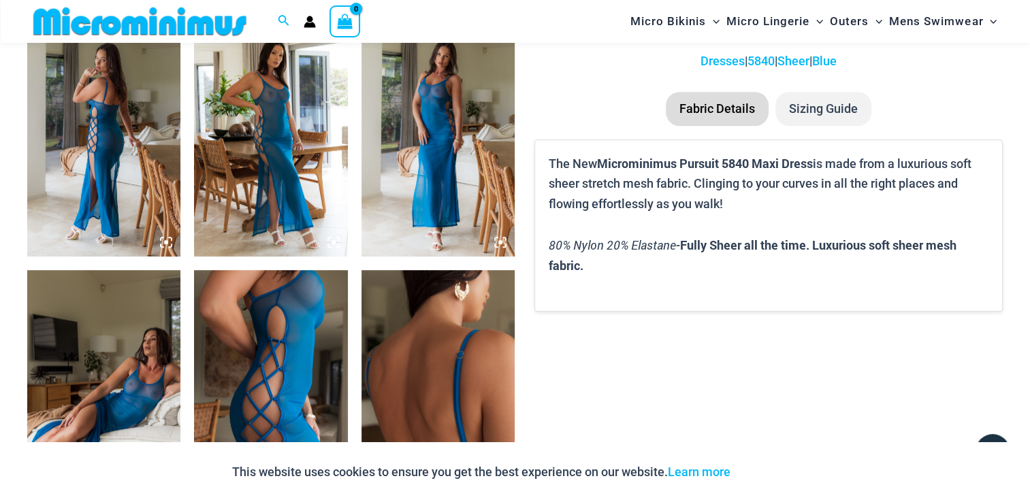
scroll to position [736, 0]
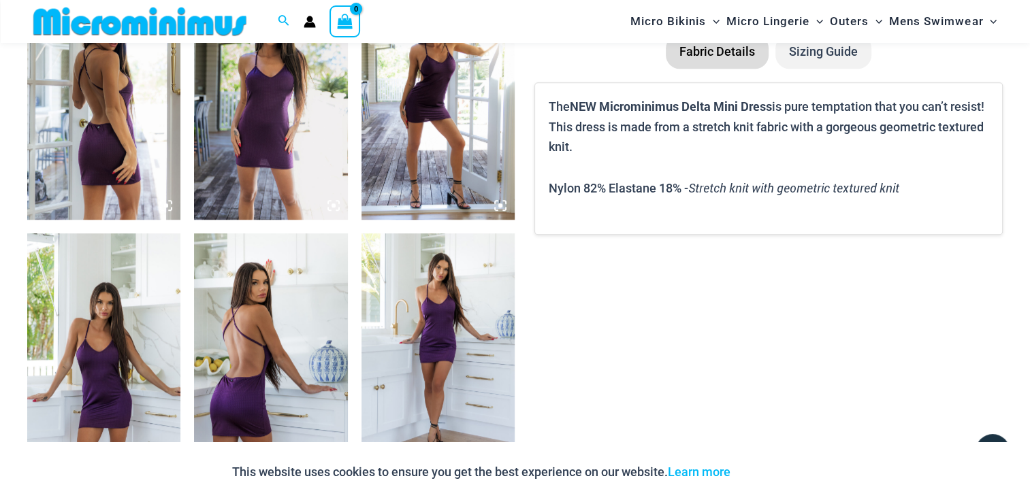
scroll to position [805, 0]
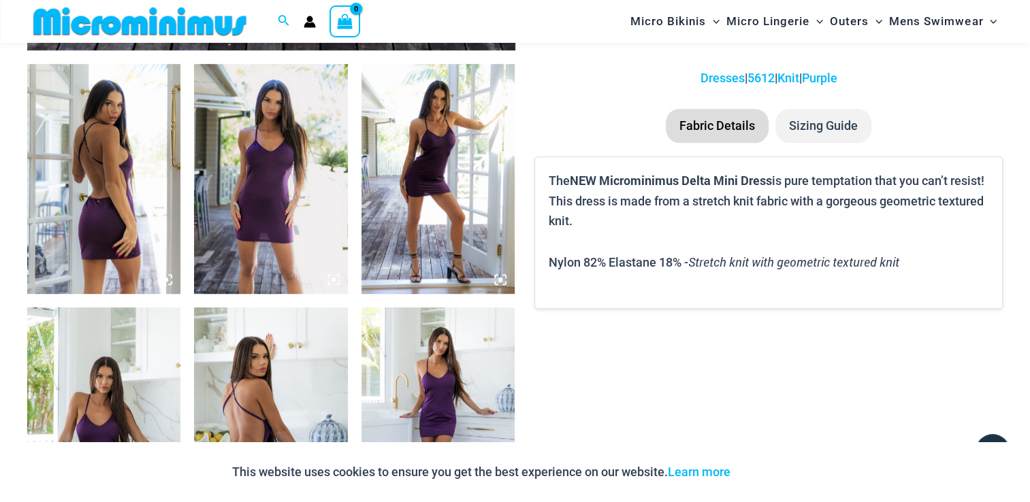
click at [326, 244] on img at bounding box center [270, 179] width 153 height 230
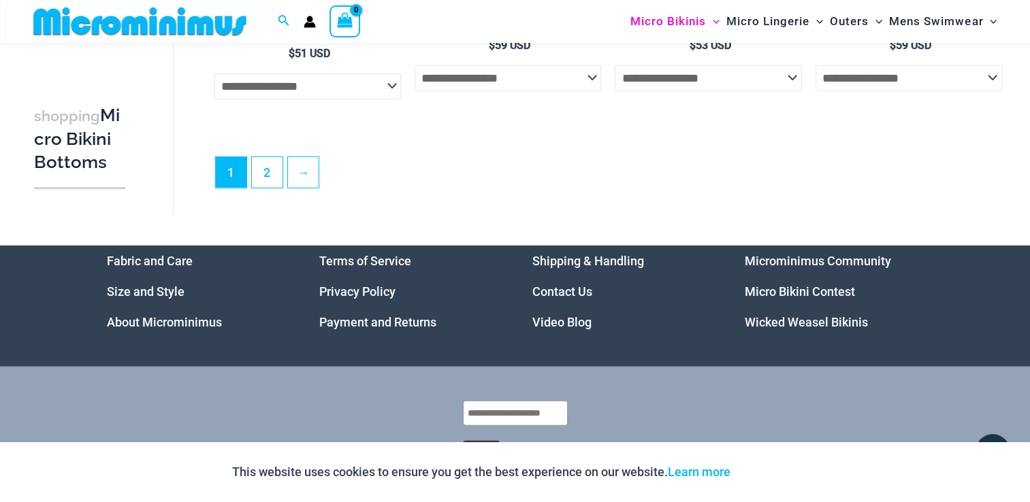
scroll to position [4003, 0]
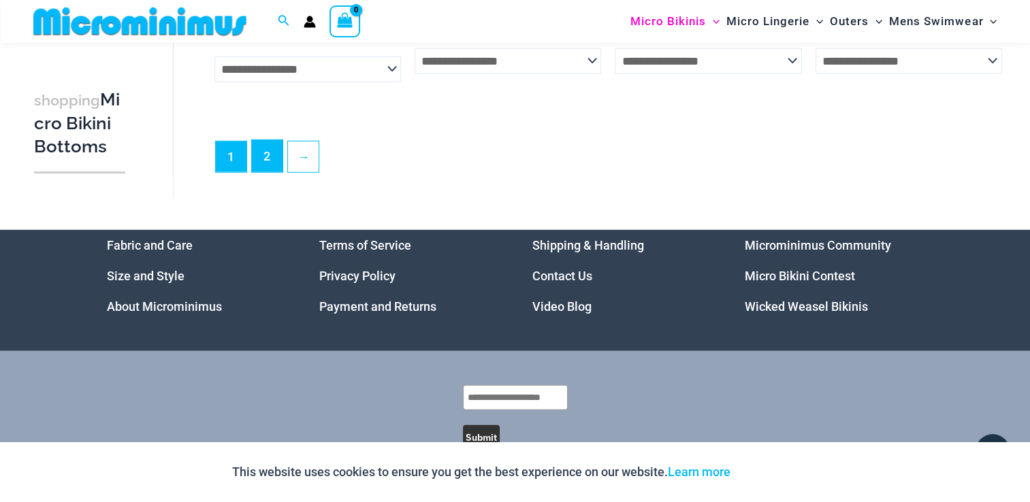
click at [279, 171] on link "2" at bounding box center [267, 156] width 31 height 32
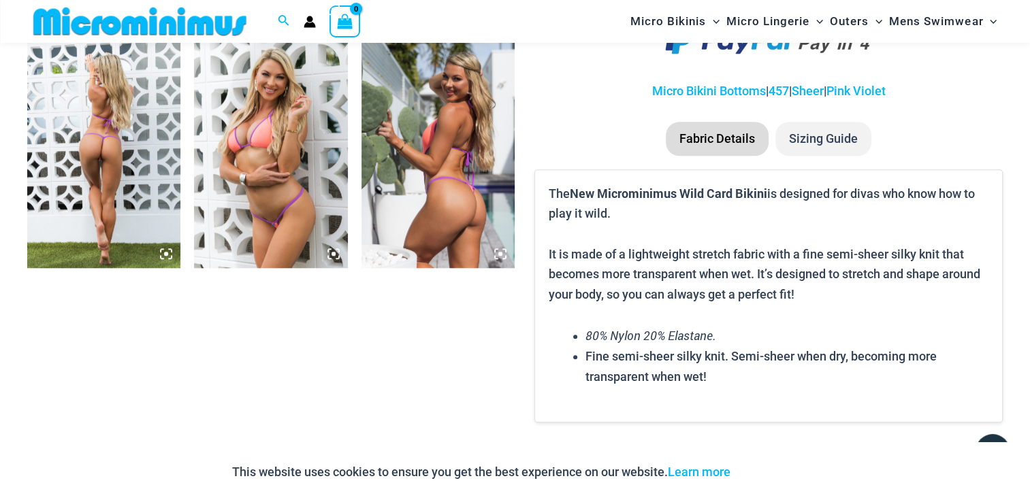
scroll to position [1077, 0]
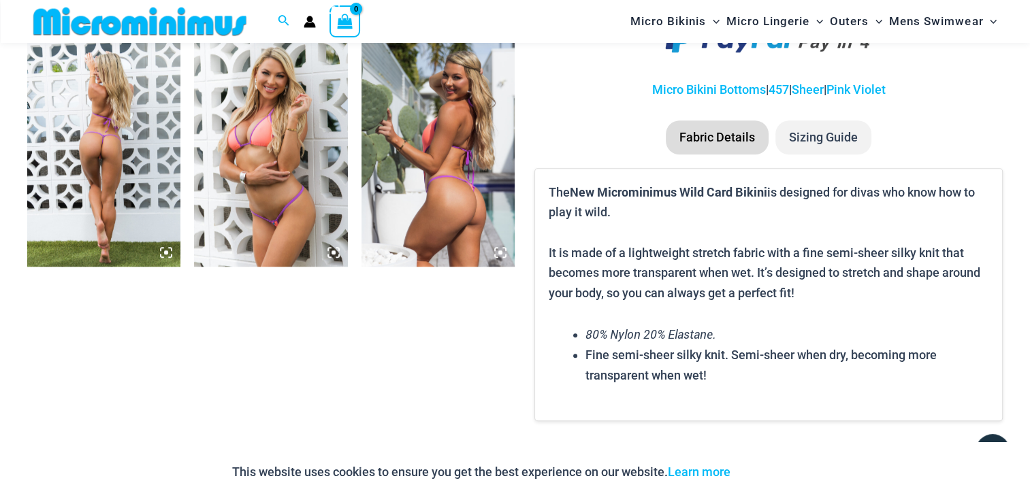
click at [123, 178] on img at bounding box center [103, 151] width 153 height 230
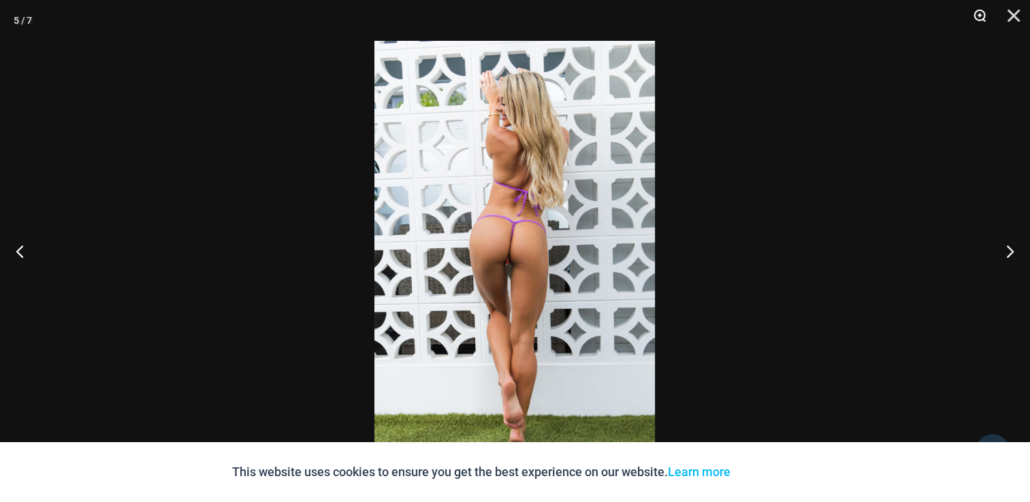
click at [982, 3] on button "Zoom" at bounding box center [975, 20] width 34 height 41
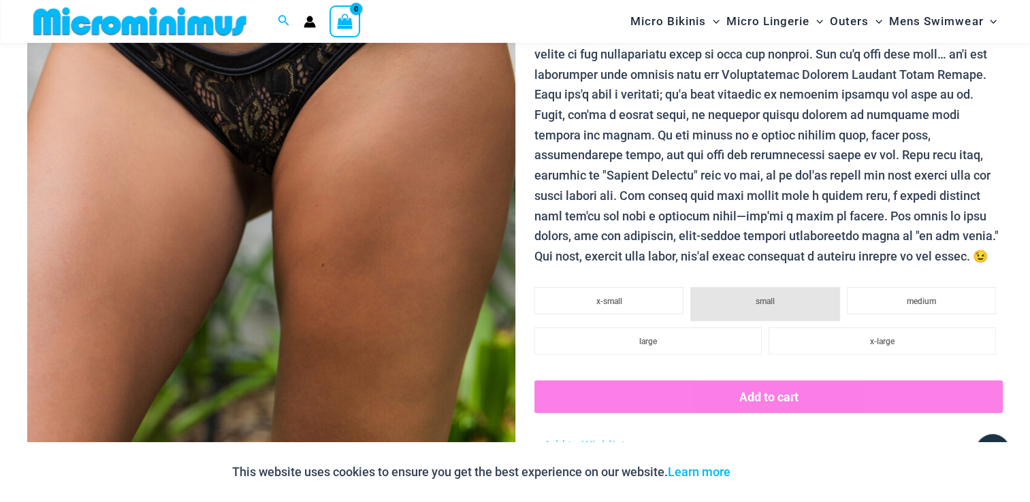
scroll to position [668, 0]
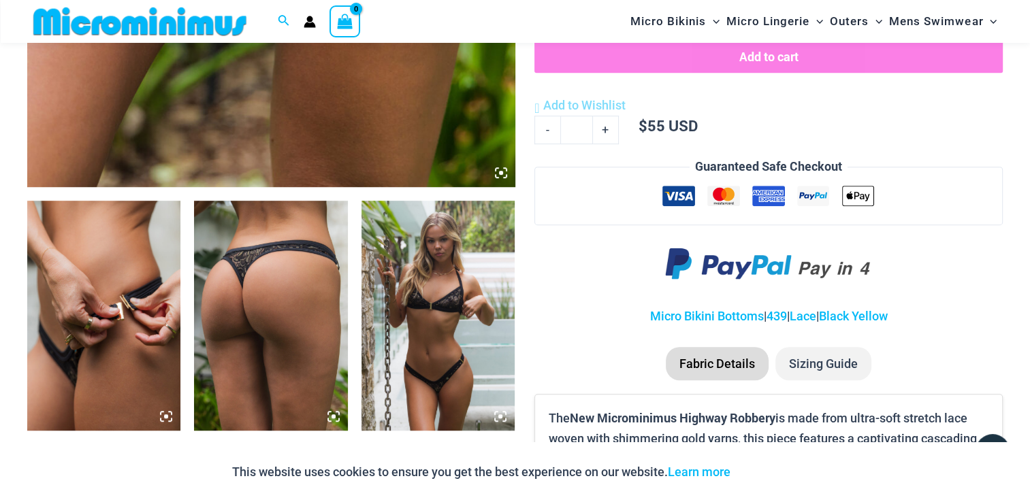
click at [278, 295] on img at bounding box center [270, 316] width 153 height 230
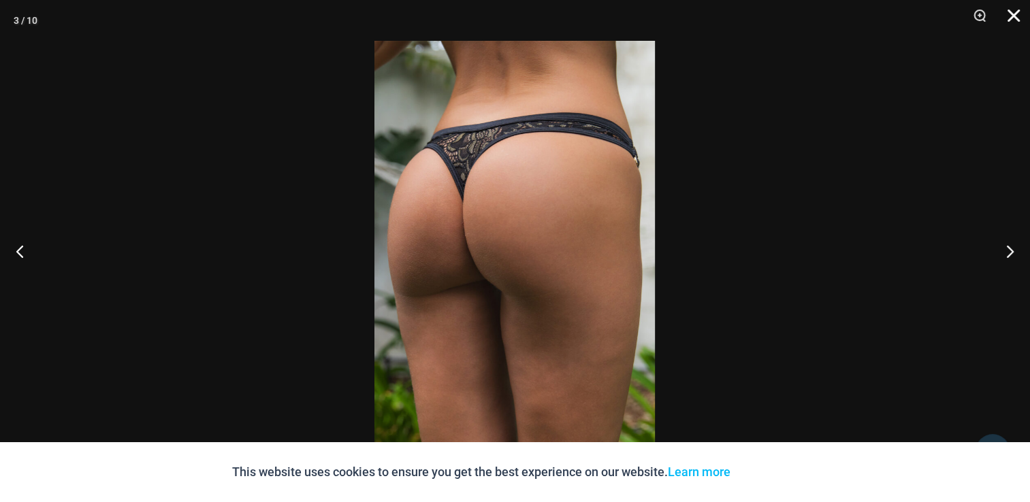
click at [1016, 18] on button "Close" at bounding box center [1009, 20] width 34 height 41
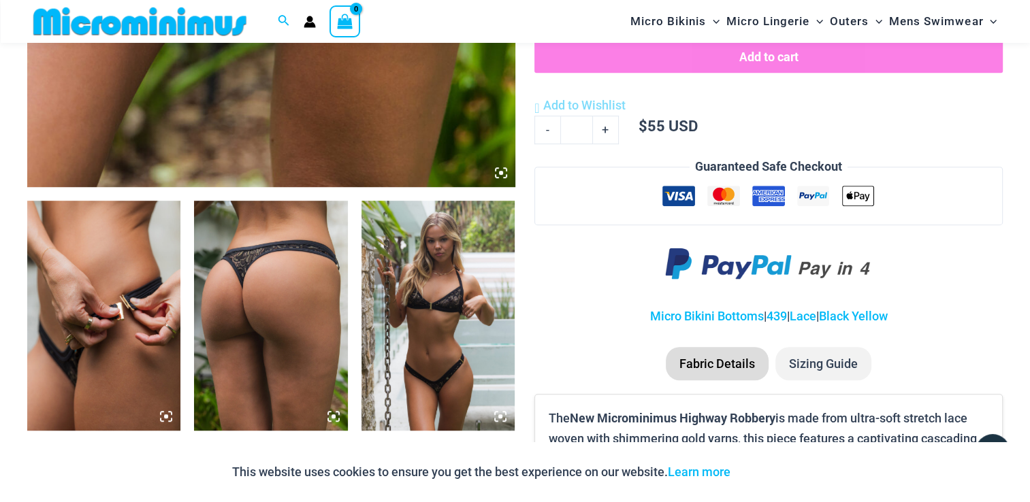
click at [142, 347] on img at bounding box center [103, 316] width 153 height 230
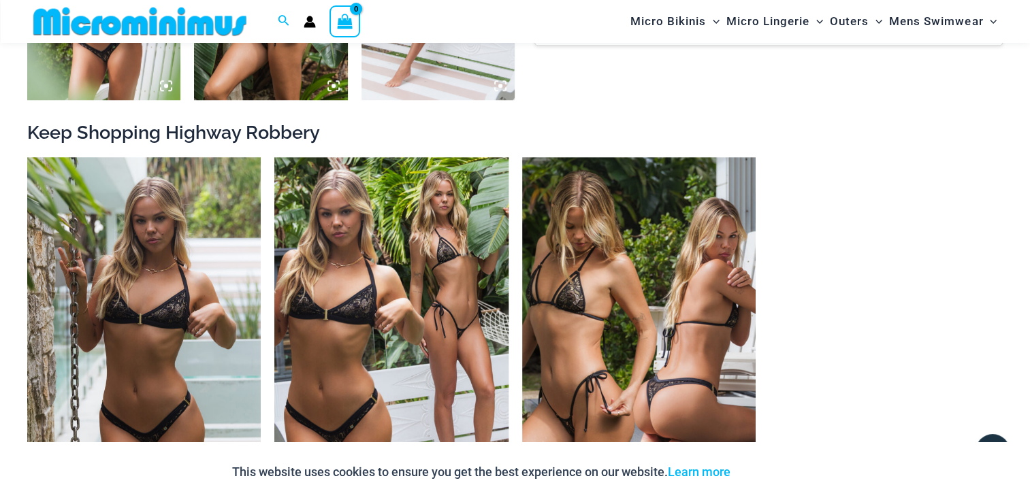
scroll to position [1350, 0]
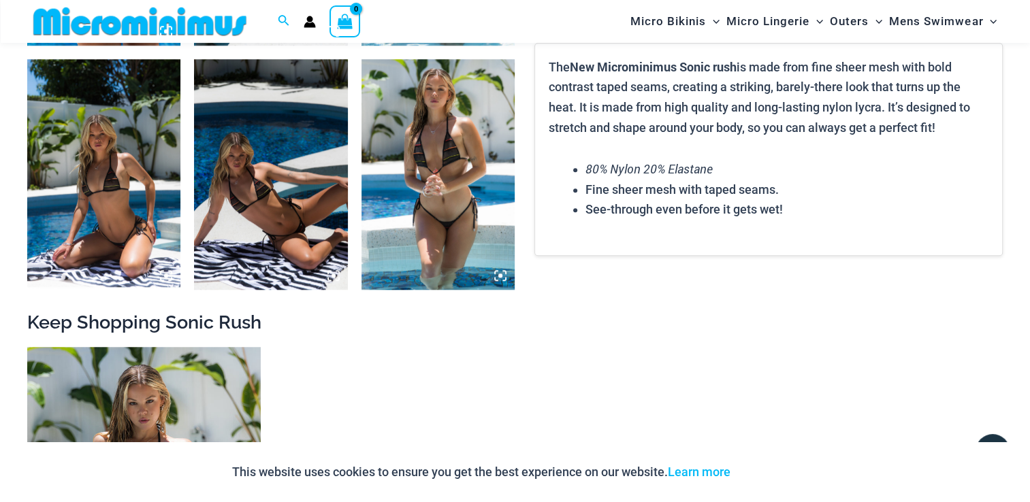
scroll to position [873, 0]
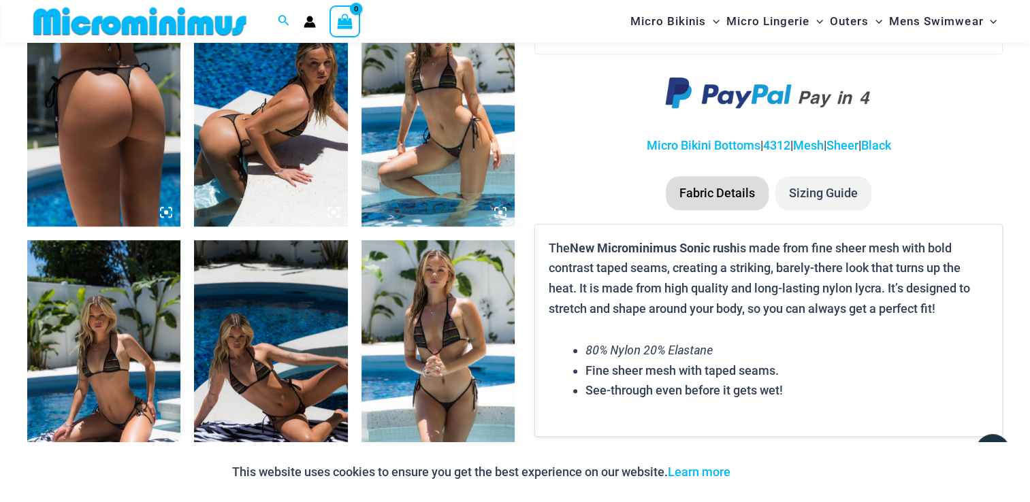
click at [457, 351] on img at bounding box center [437, 355] width 153 height 230
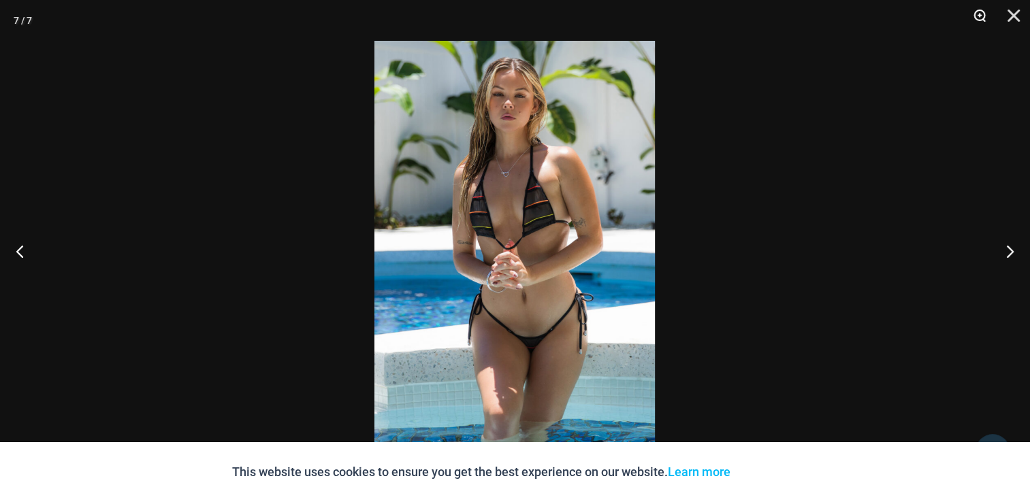
click at [975, 17] on button "Zoom" at bounding box center [975, 20] width 34 height 41
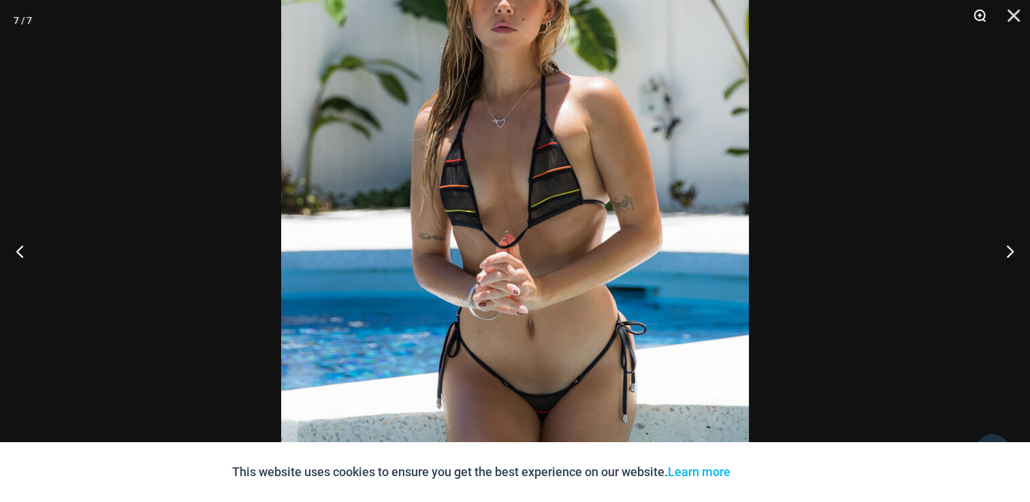
click at [975, 17] on button "Zoom" at bounding box center [975, 20] width 34 height 41
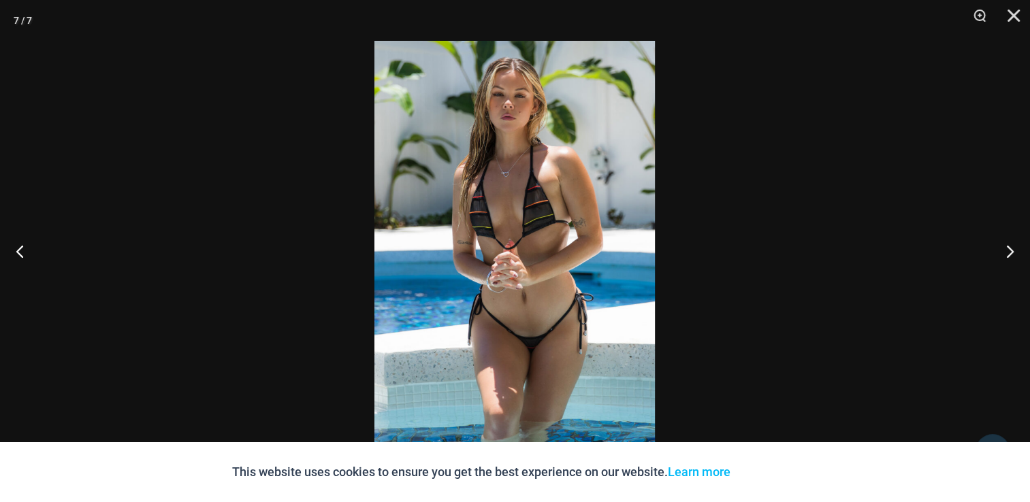
click at [894, 165] on div at bounding box center [515, 251] width 1030 height 502
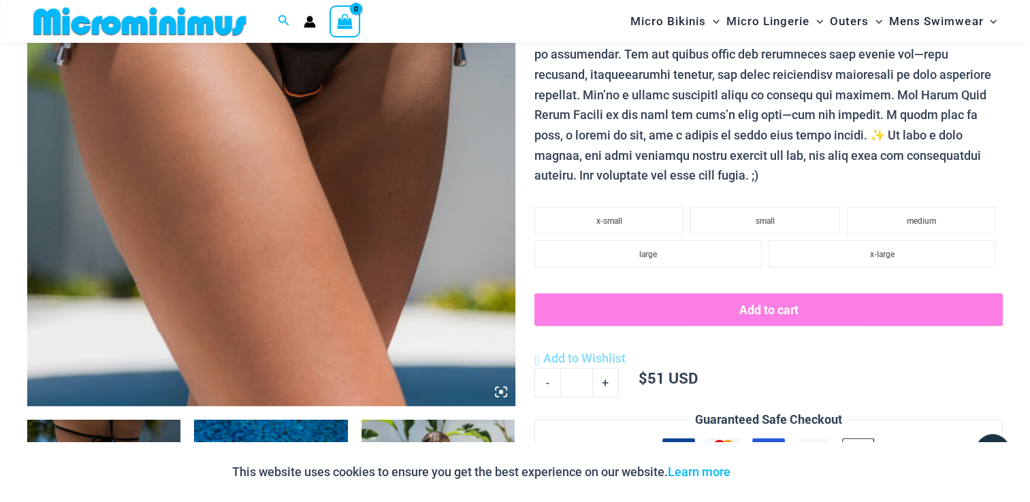
scroll to position [260, 0]
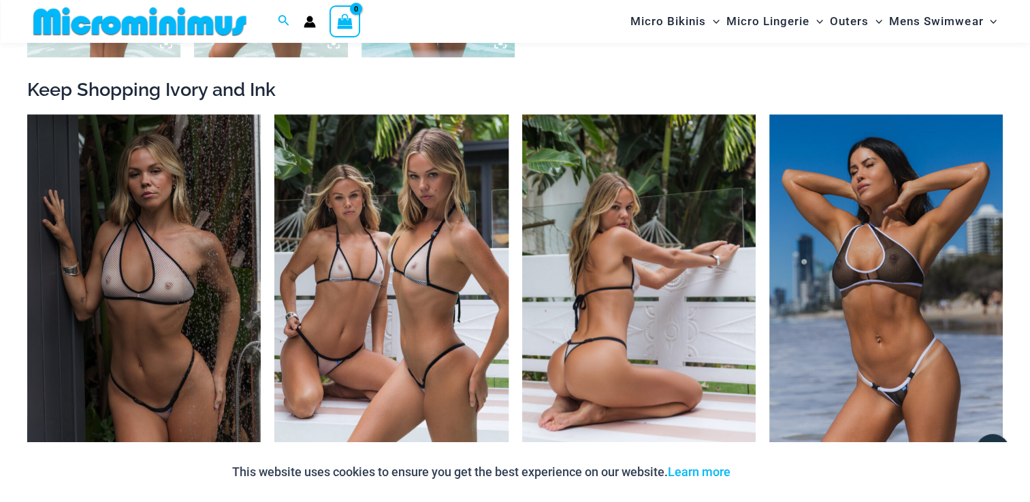
scroll to position [1554, 0]
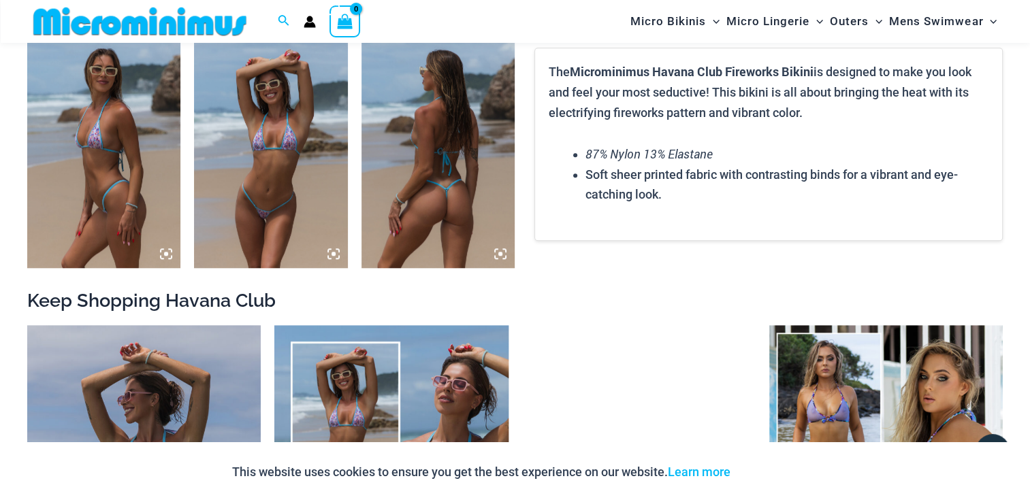
scroll to position [1077, 0]
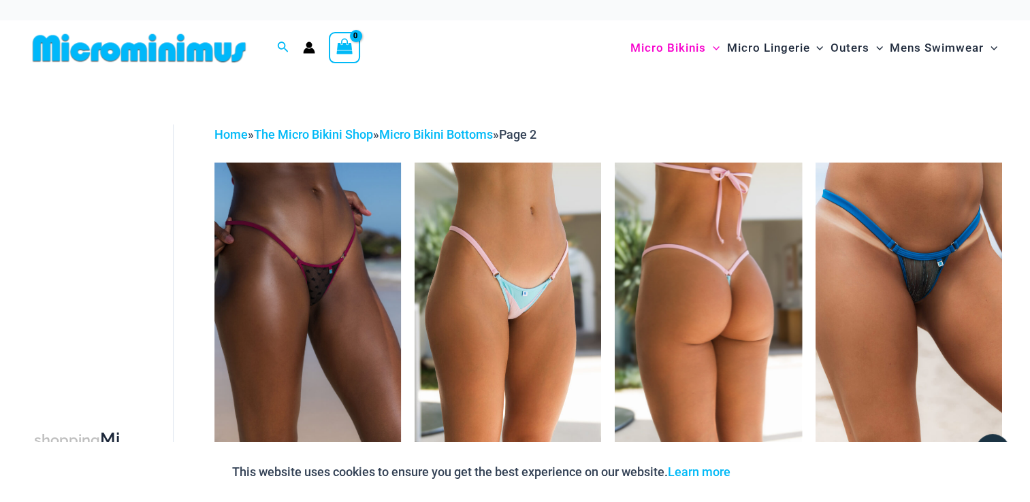
click at [751, 282] on img at bounding box center [708, 303] width 187 height 280
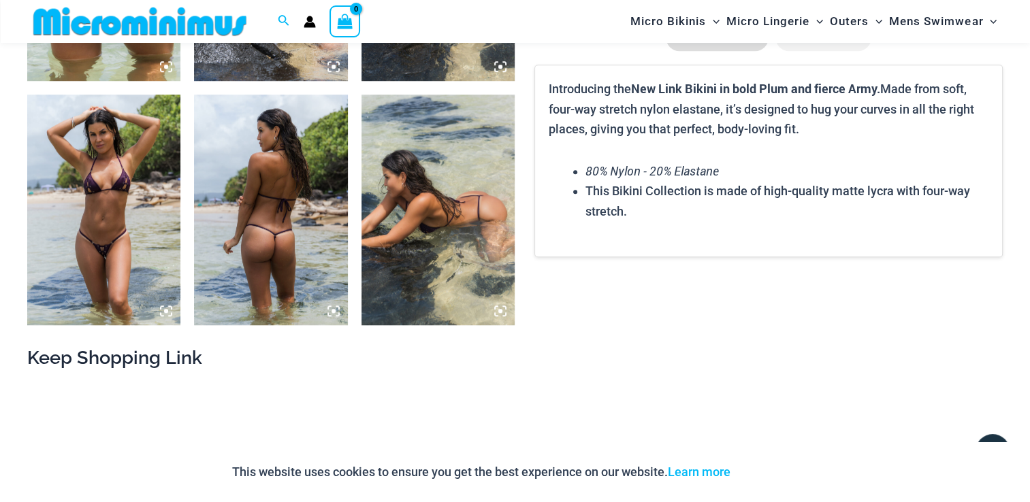
scroll to position [1076, 0]
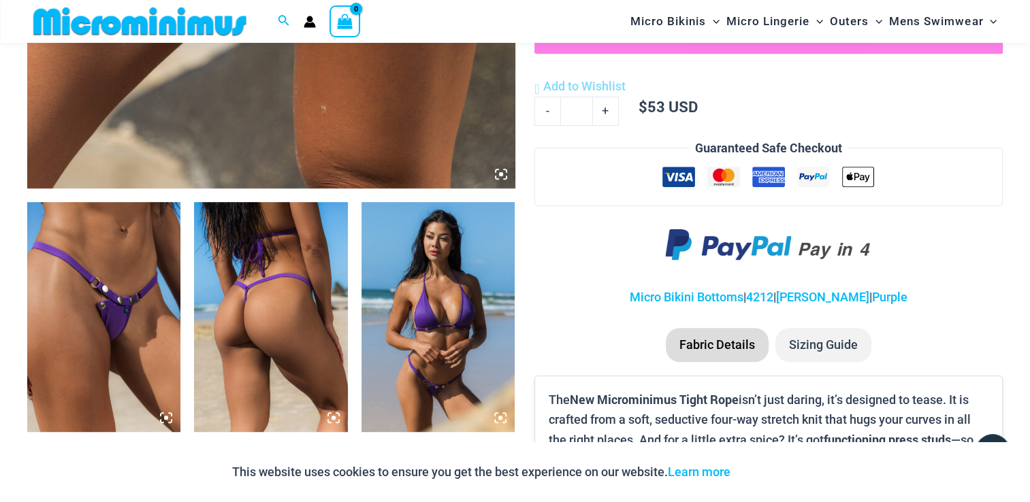
scroll to position [669, 0]
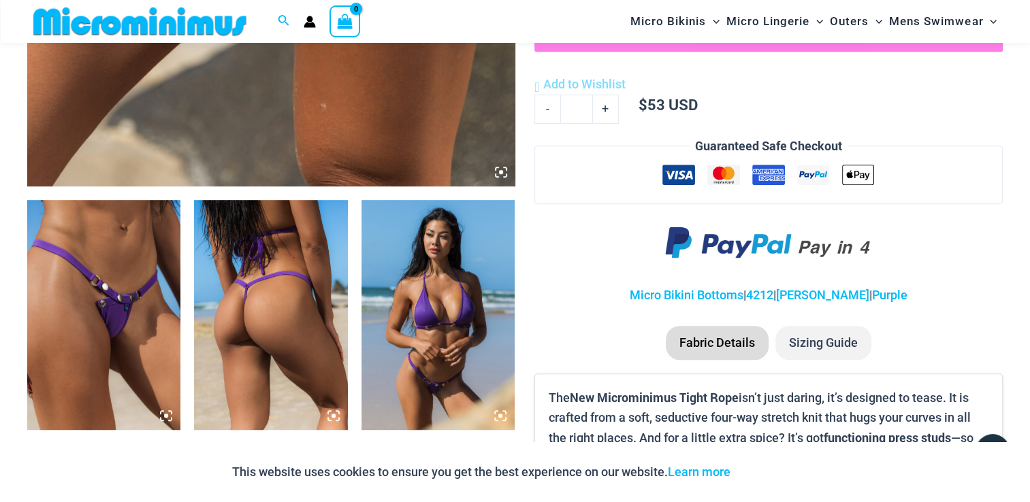
click at [142, 415] on img at bounding box center [103, 315] width 153 height 230
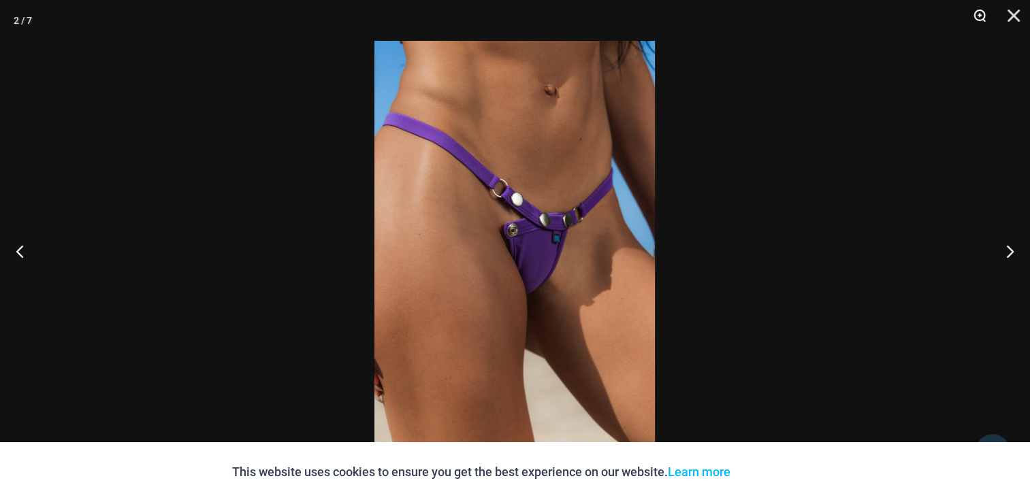
click at [983, 15] on button "Zoom" at bounding box center [975, 20] width 34 height 41
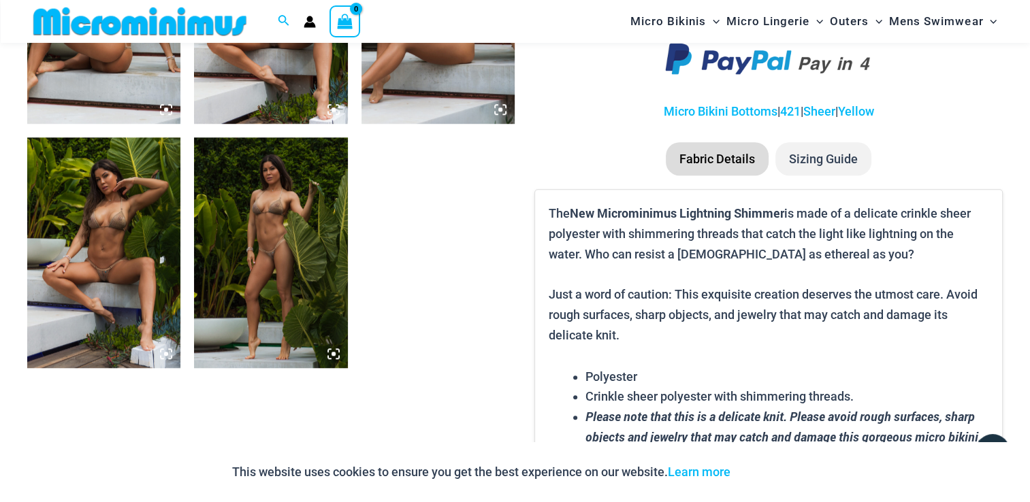
scroll to position [1077, 0]
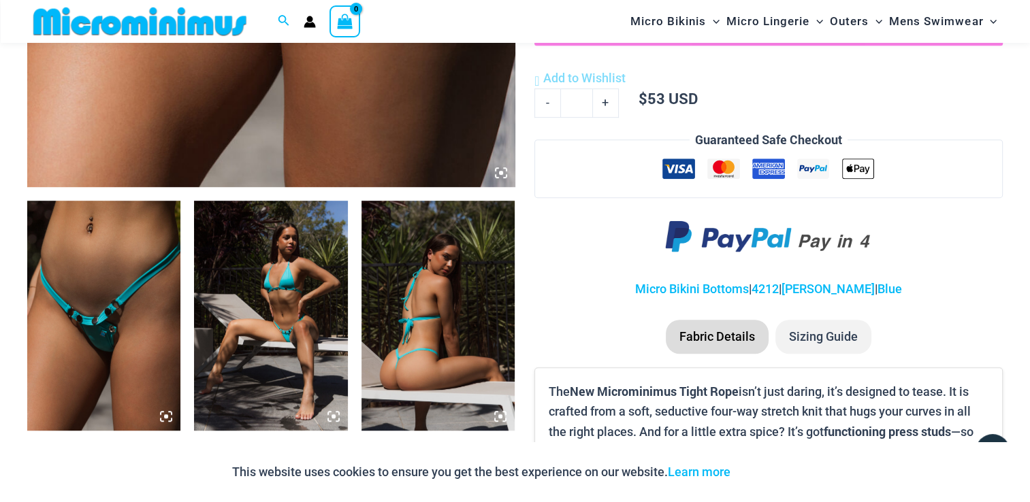
scroll to position [941, 0]
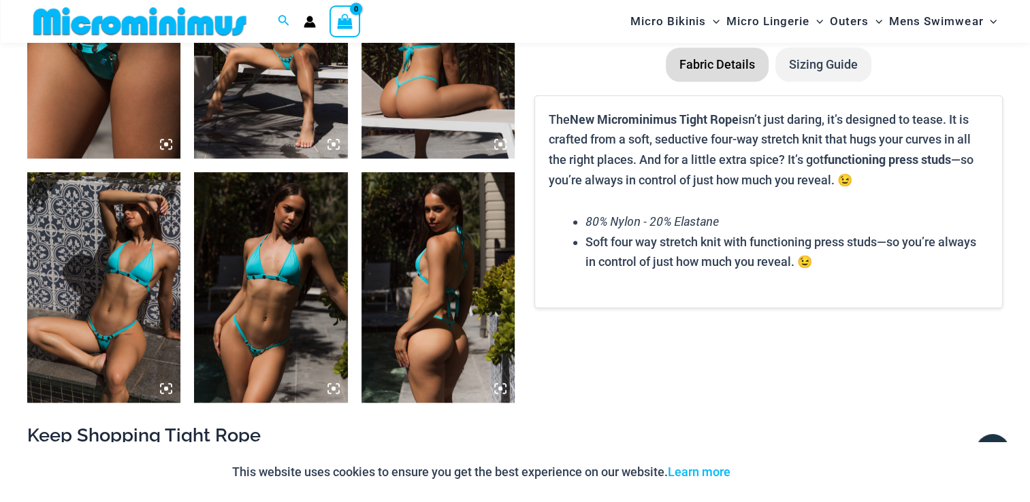
click at [147, 119] on img at bounding box center [103, 44] width 153 height 230
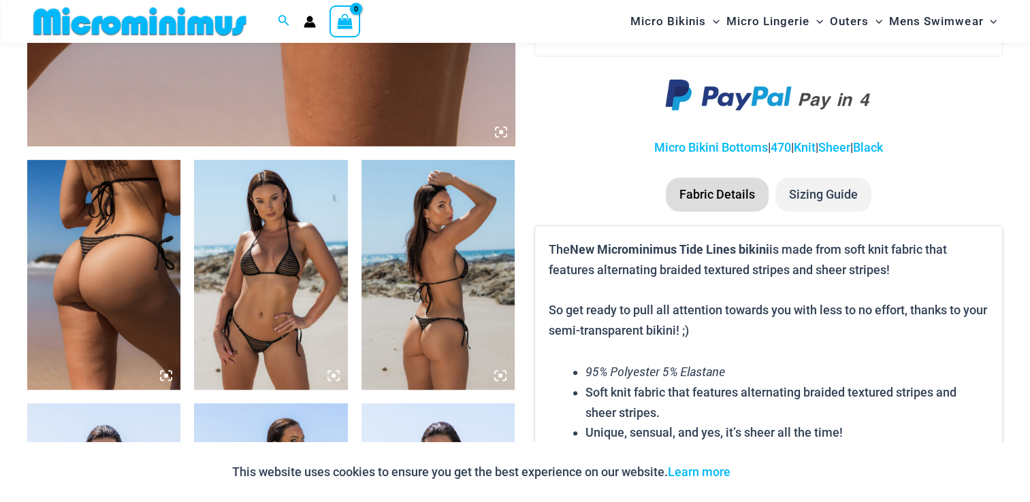
scroll to position [735, 0]
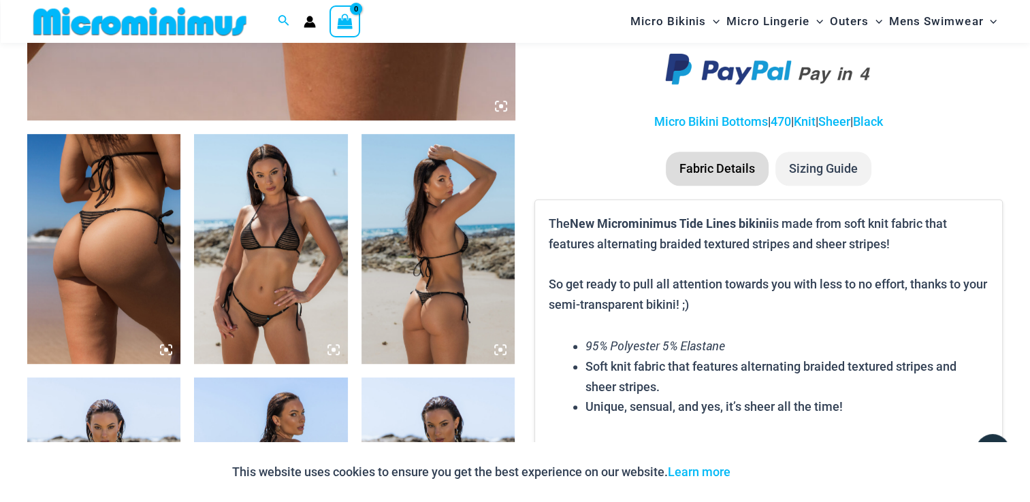
click at [272, 335] on img at bounding box center [270, 249] width 153 height 230
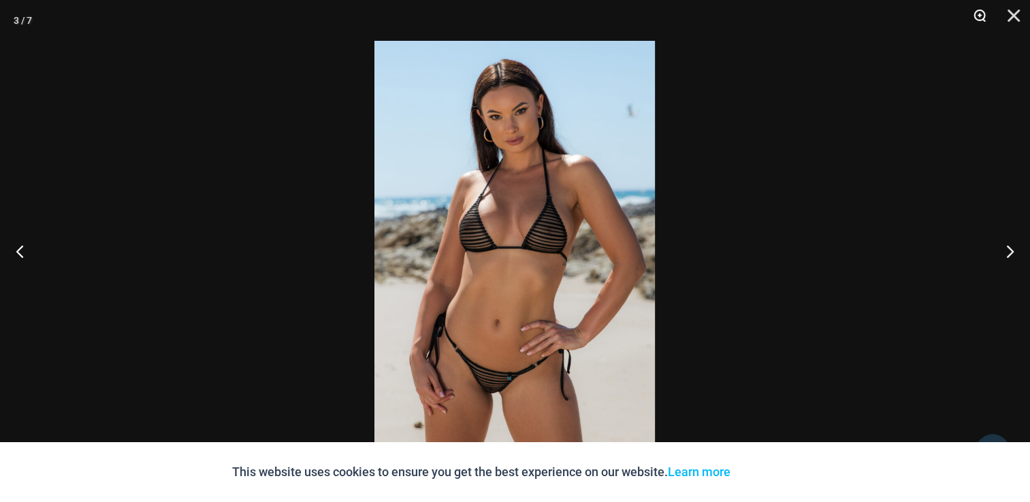
click at [985, 18] on button "Zoom" at bounding box center [975, 20] width 34 height 41
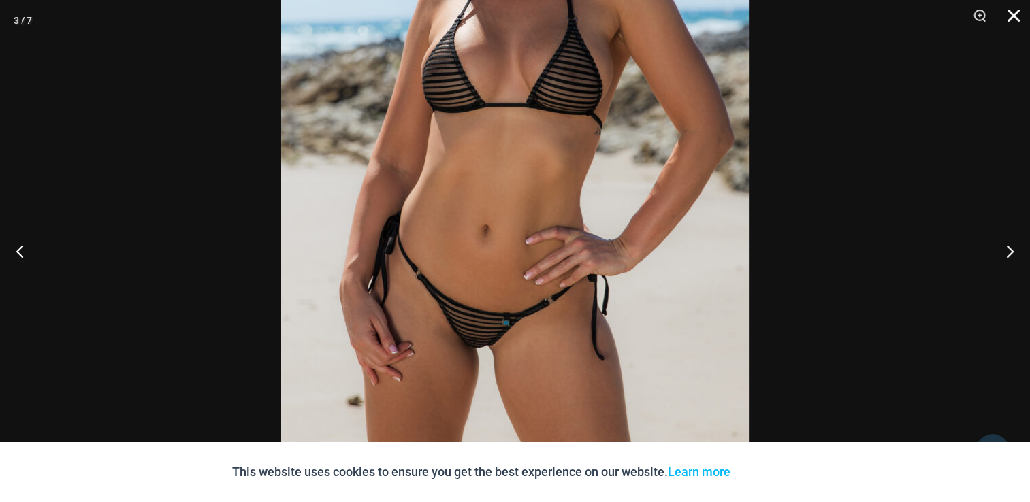
click at [1014, 14] on button "Close" at bounding box center [1009, 20] width 34 height 41
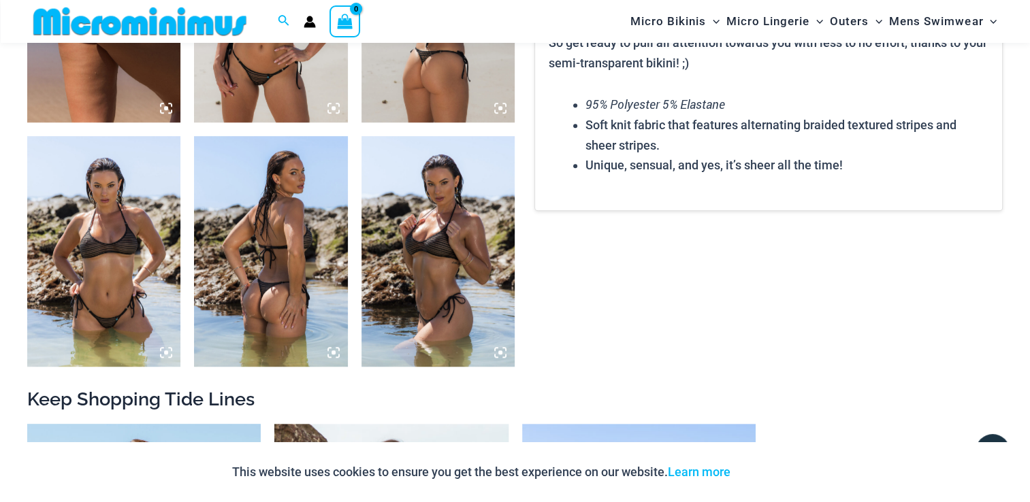
scroll to position [1007, 0]
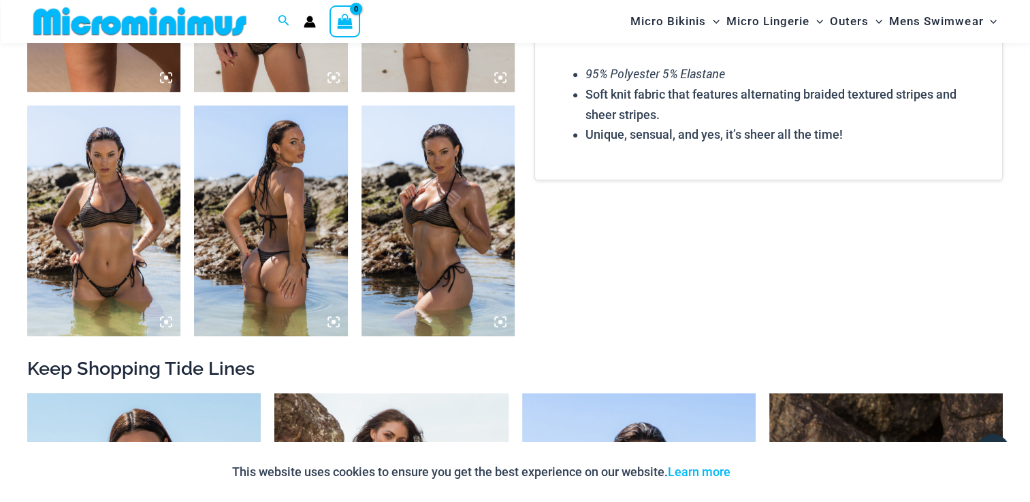
click at [150, 274] on img at bounding box center [103, 221] width 153 height 230
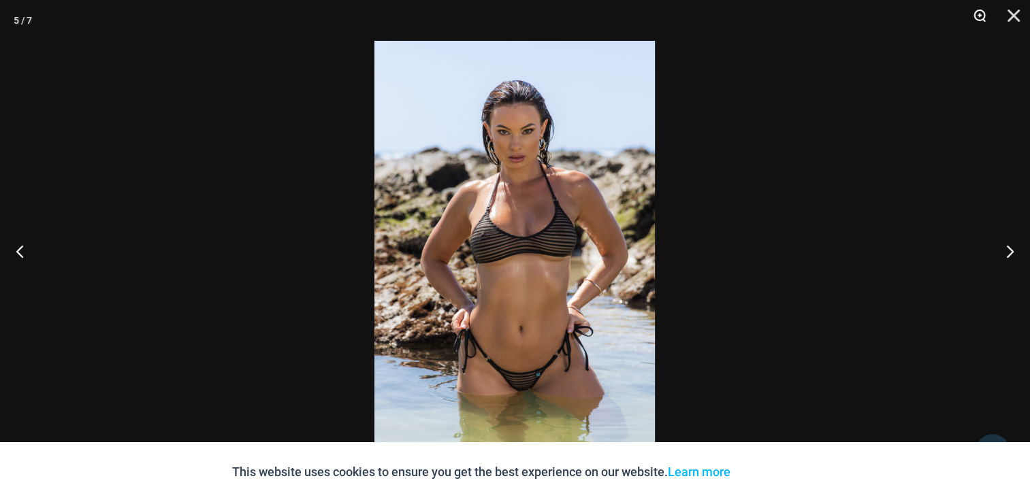
click at [975, 16] on button "Zoom" at bounding box center [975, 20] width 34 height 41
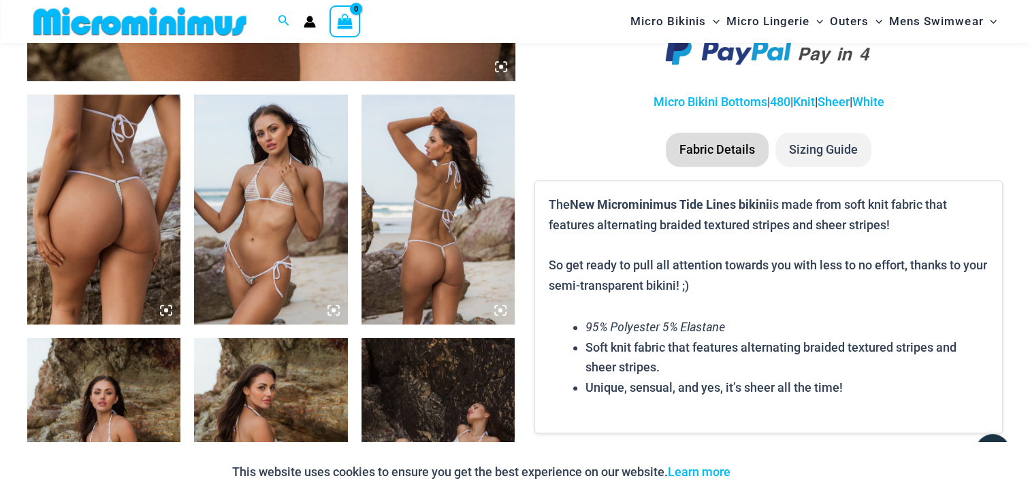
scroll to position [804, 0]
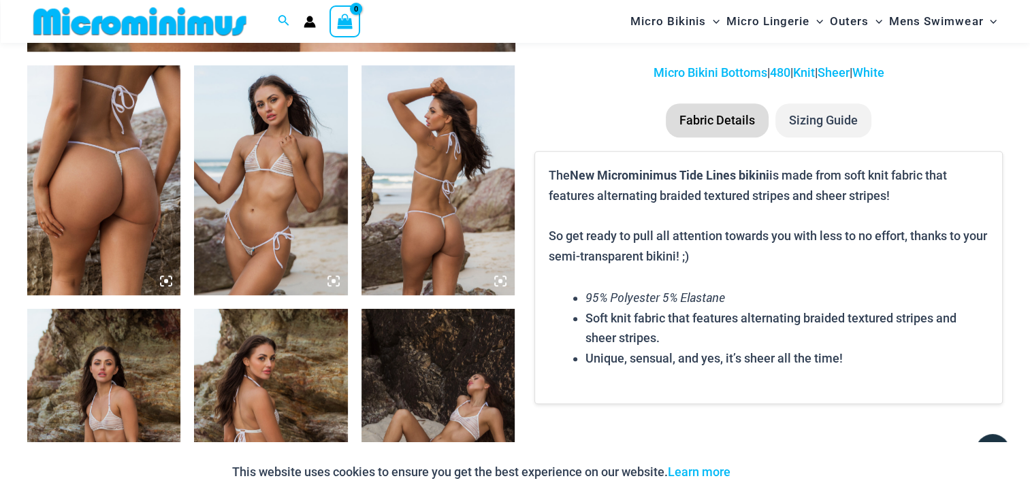
click at [171, 280] on icon at bounding box center [166, 281] width 12 height 12
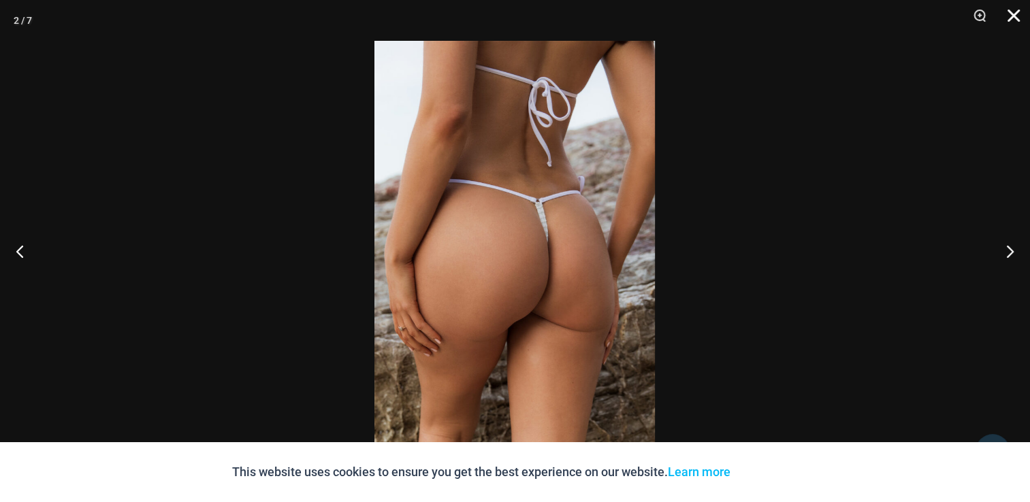
click at [1005, 15] on button "Close" at bounding box center [1009, 20] width 34 height 41
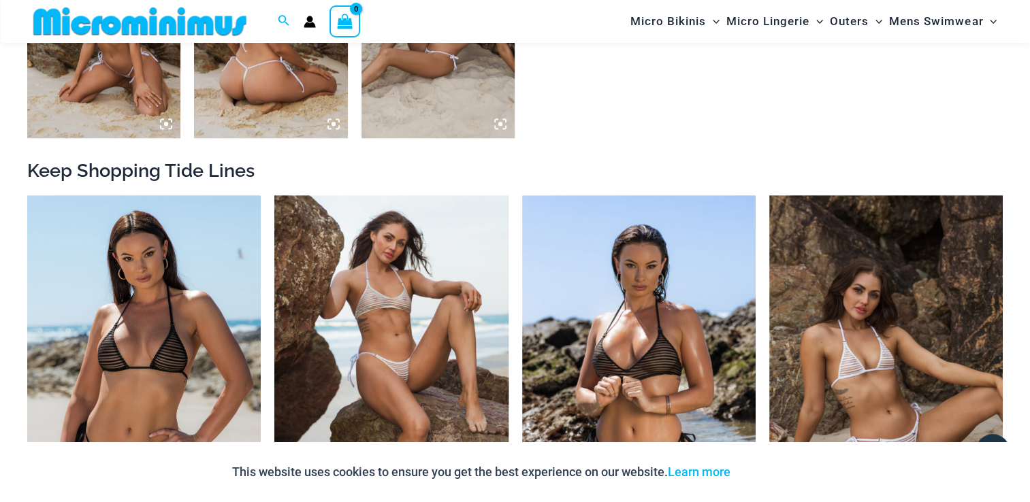
scroll to position [1348, 0]
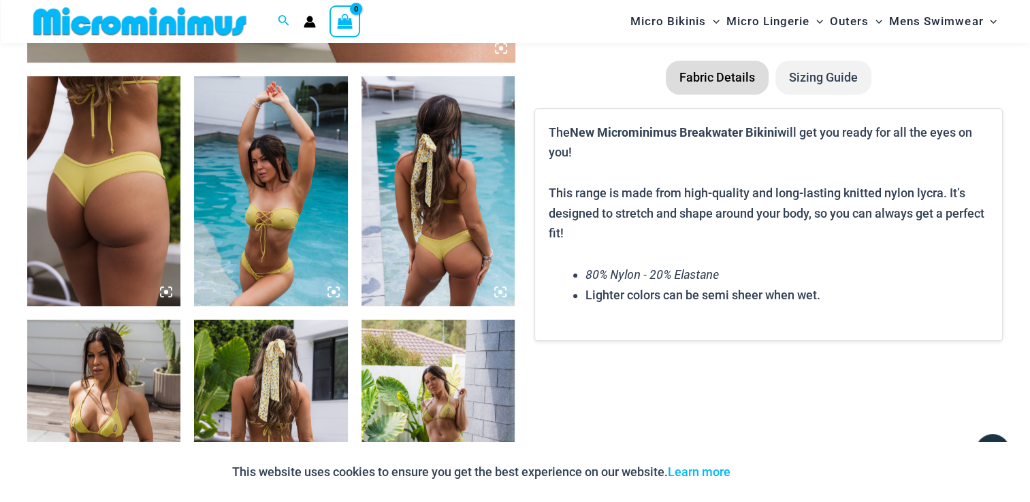
scroll to position [805, 0]
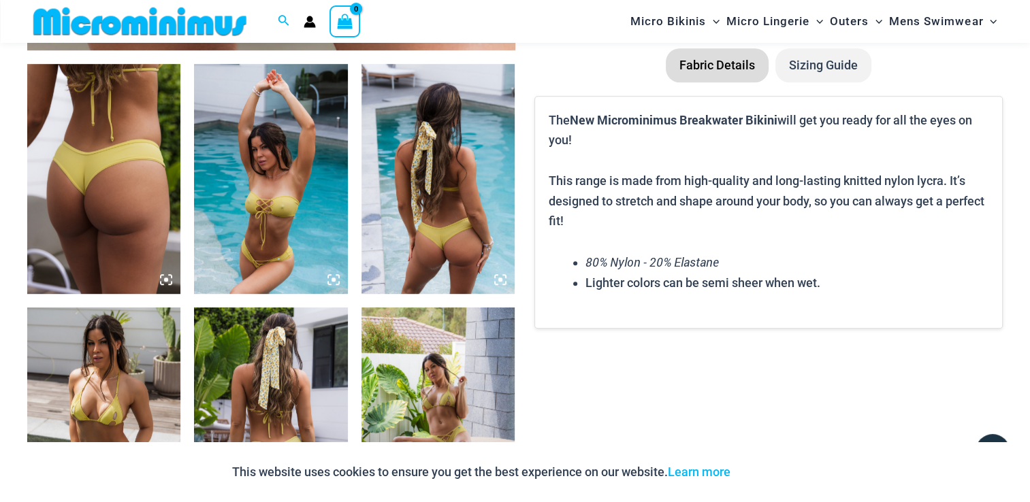
click at [319, 261] on img at bounding box center [270, 179] width 153 height 230
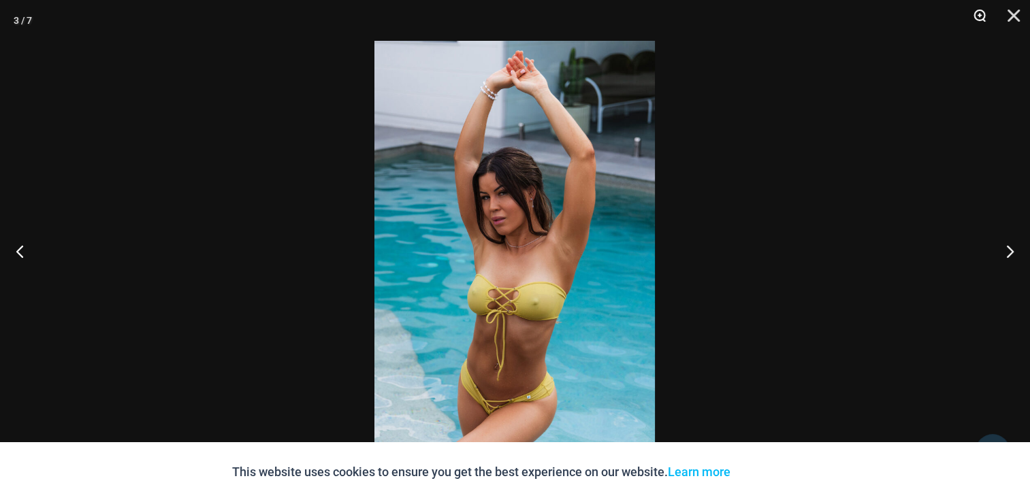
click at [980, 18] on button "Zoom" at bounding box center [975, 20] width 34 height 41
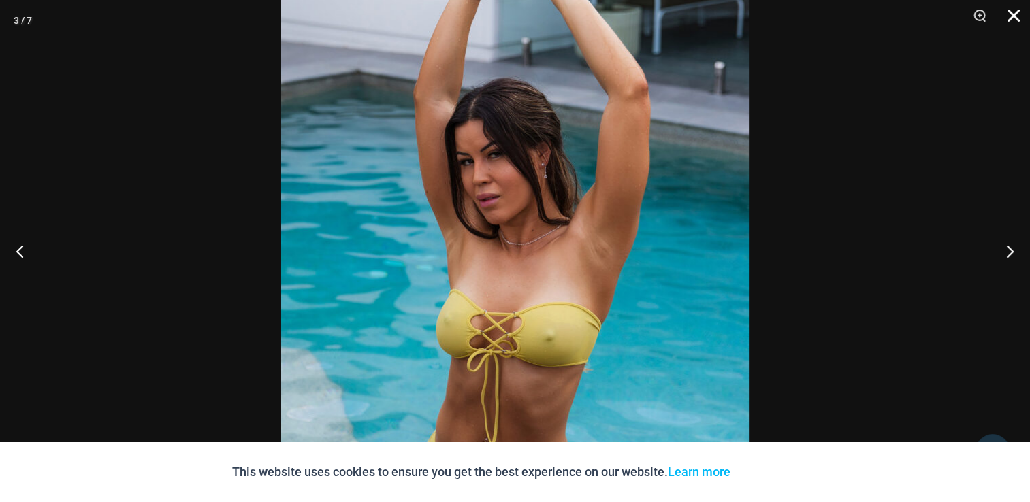
click at [1013, 18] on button "Close" at bounding box center [1009, 20] width 34 height 41
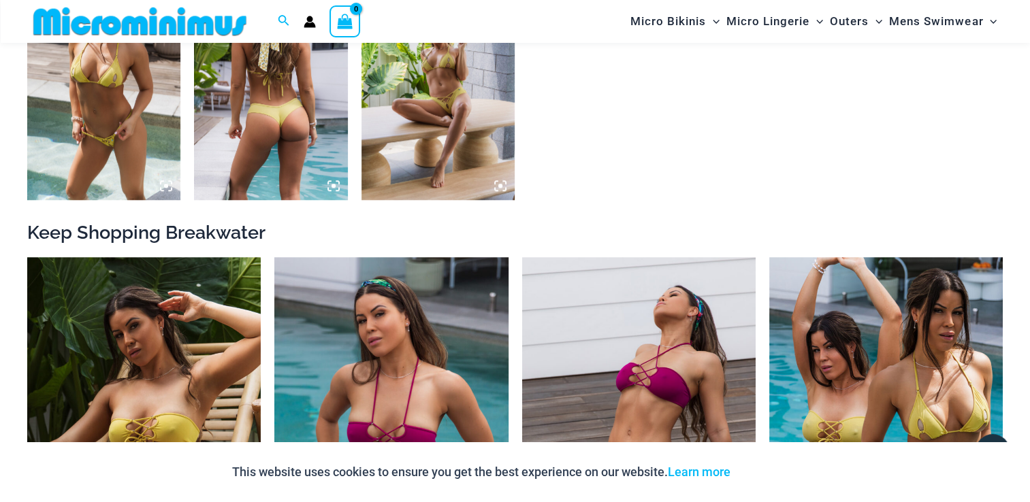
scroll to position [1146, 0]
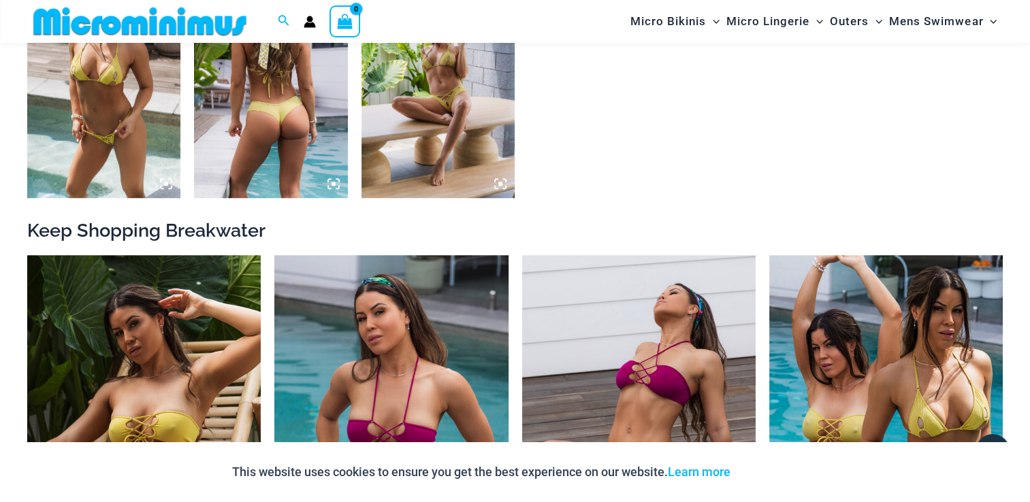
click at [276, 159] on img at bounding box center [270, 82] width 153 height 230
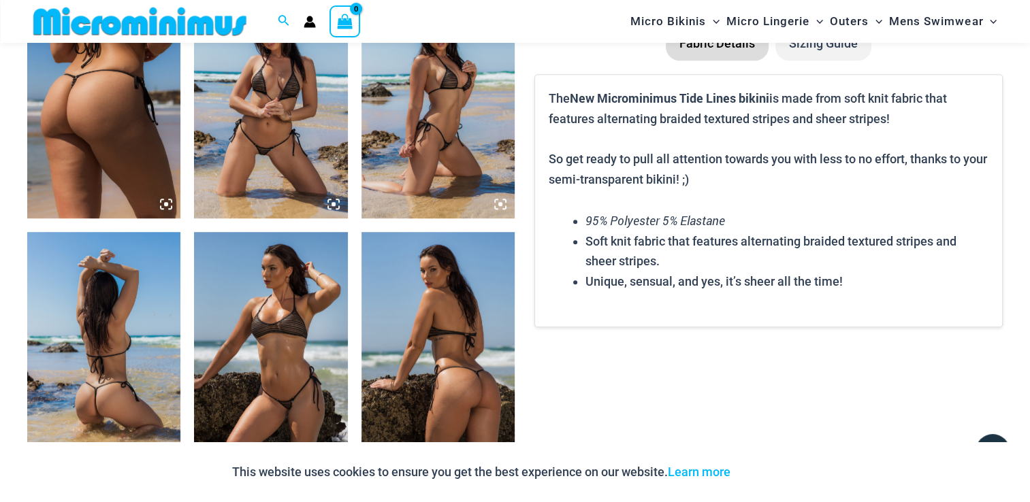
scroll to position [1077, 0]
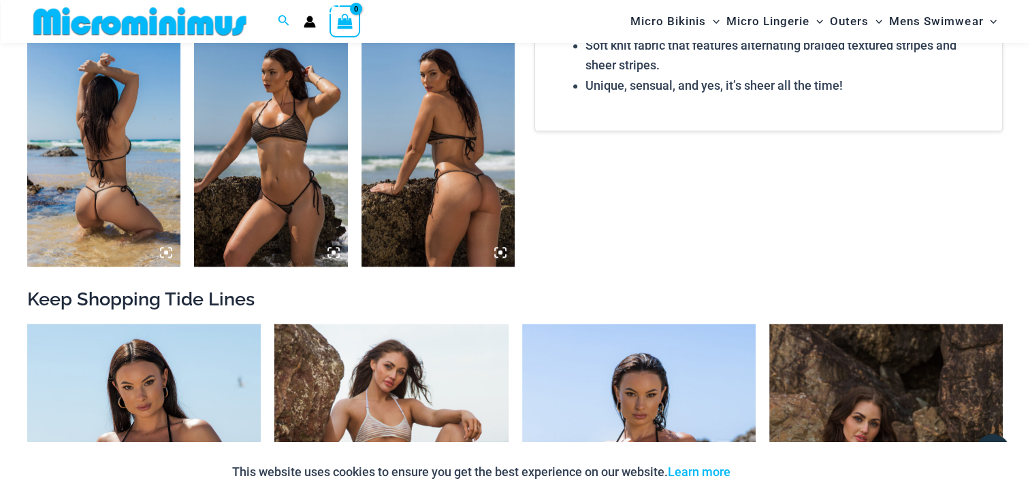
click at [152, 244] on img at bounding box center [103, 151] width 153 height 230
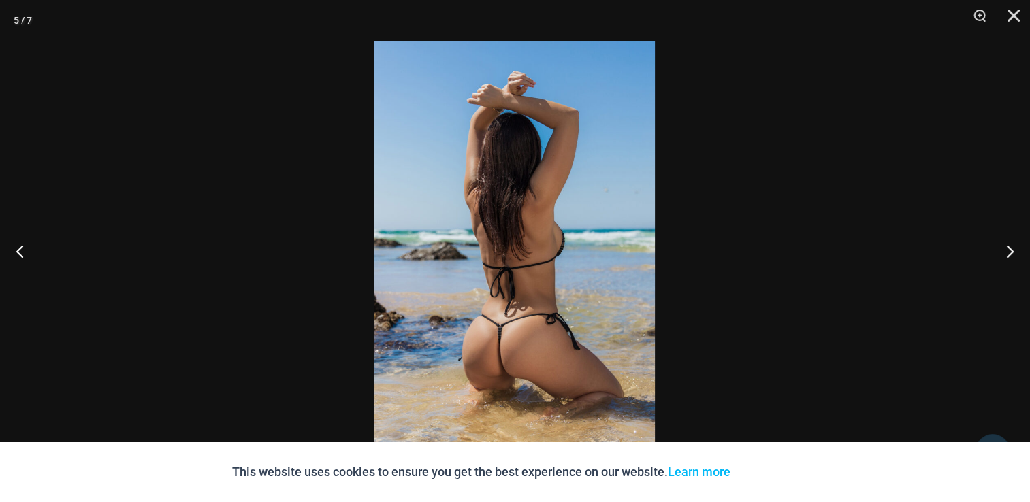
click at [917, 260] on div at bounding box center [515, 251] width 1030 height 502
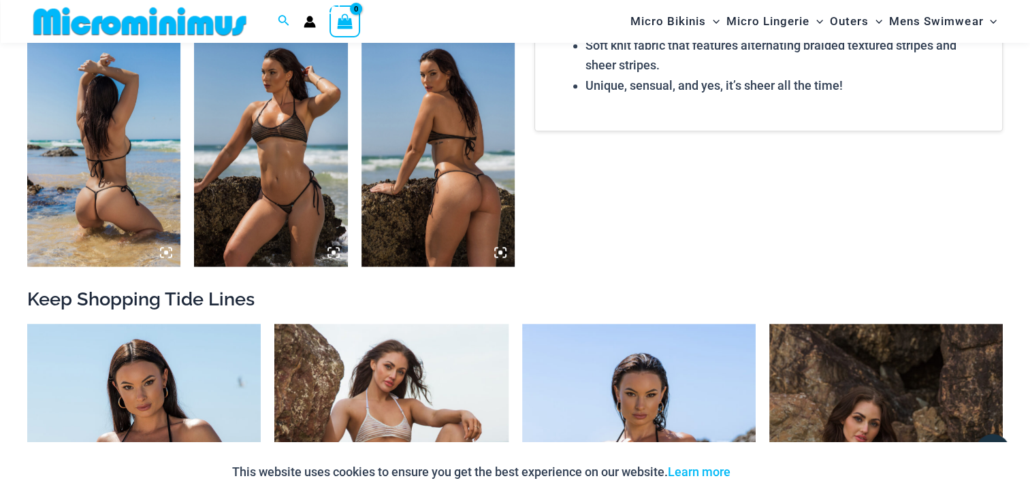
click at [485, 223] on img at bounding box center [437, 151] width 153 height 230
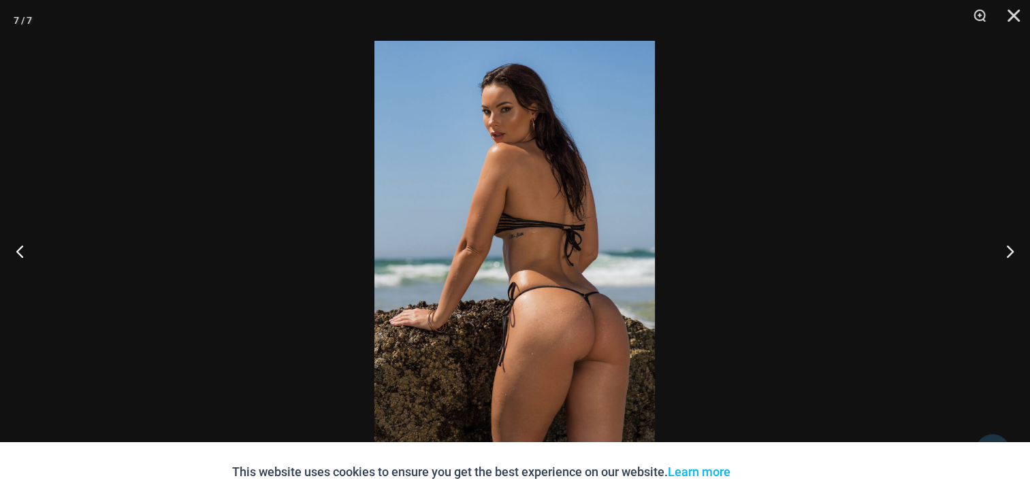
click at [787, 215] on div at bounding box center [515, 251] width 1030 height 502
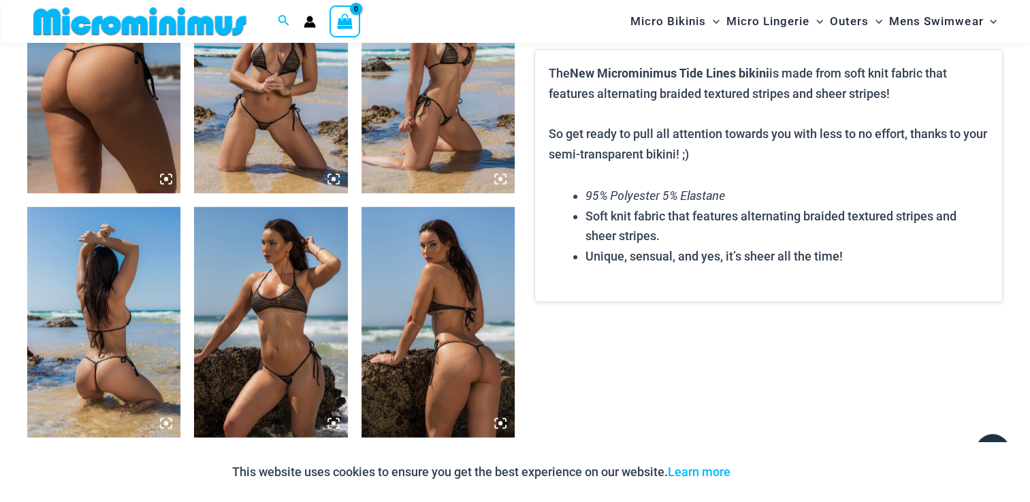
scroll to position [805, 0]
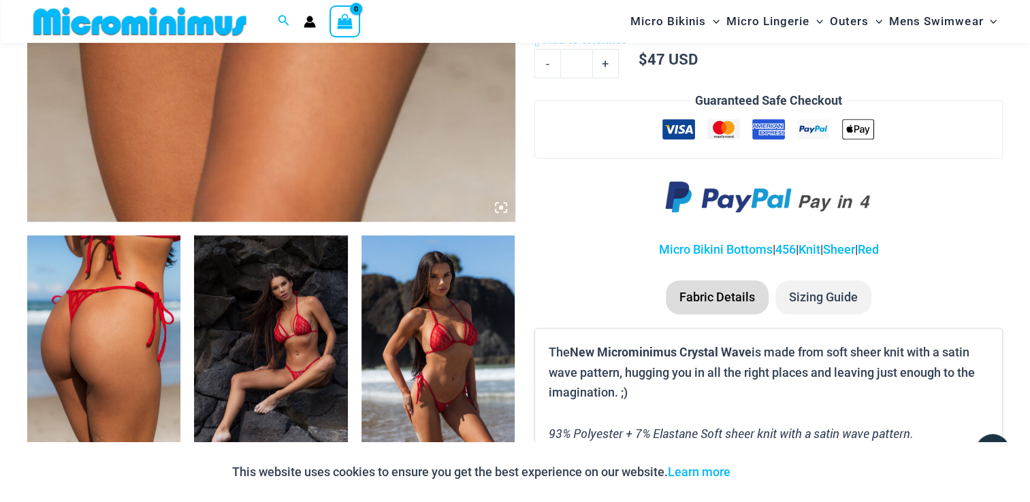
scroll to position [736, 0]
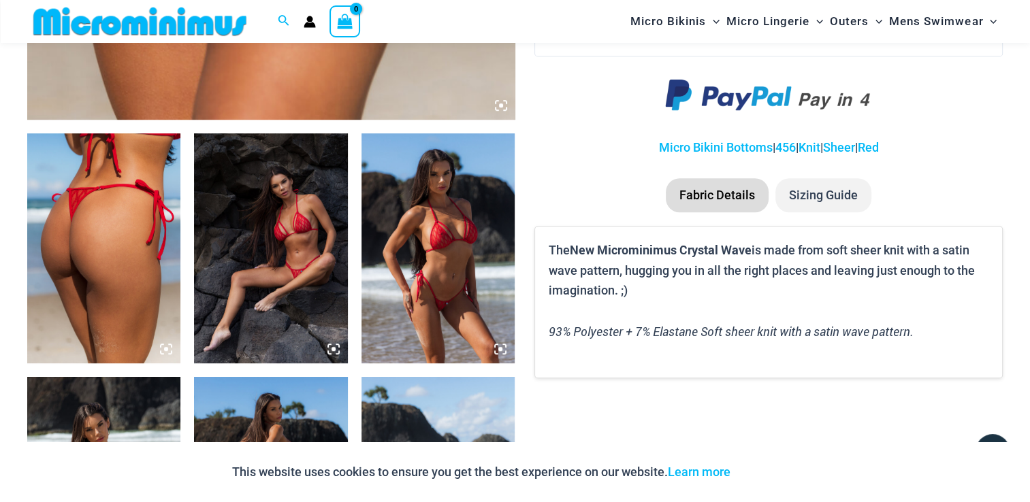
click at [449, 238] on img at bounding box center [437, 248] width 153 height 230
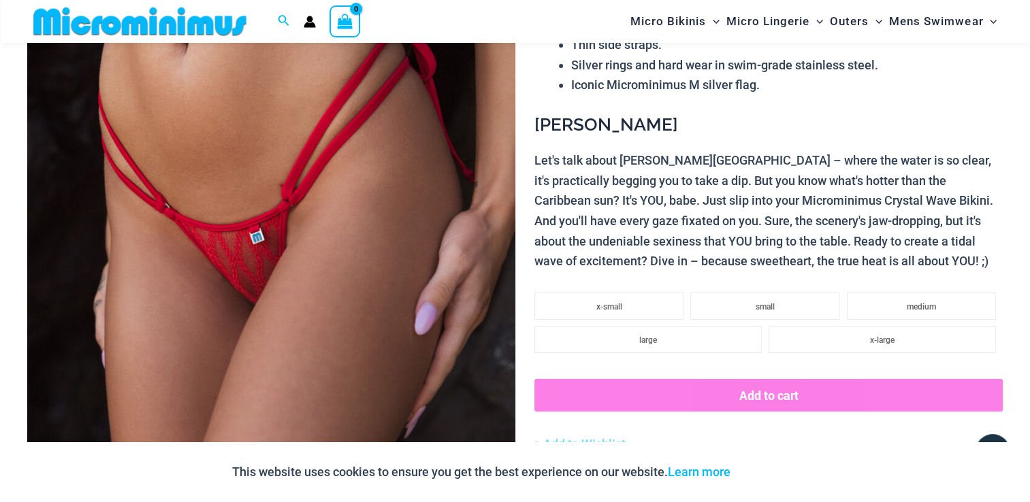
scroll to position [56, 0]
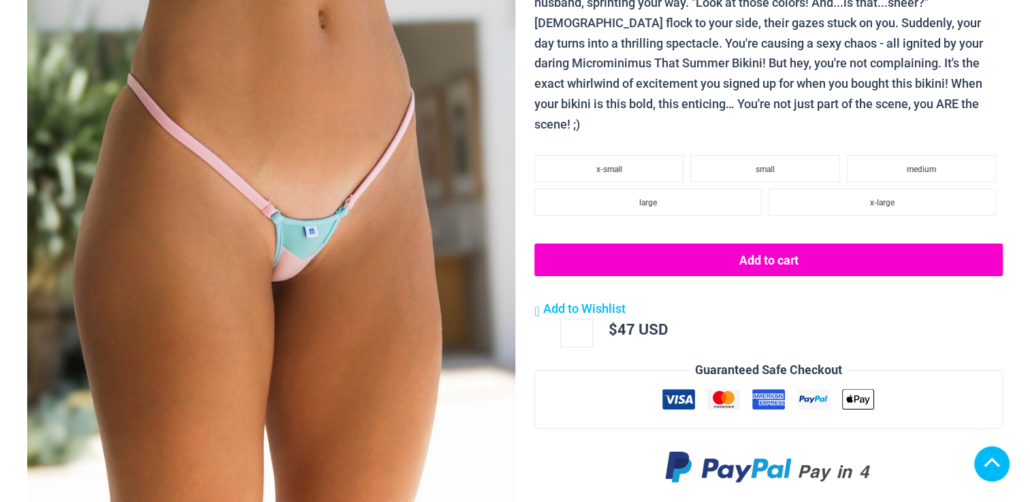
scroll to position [430, 0]
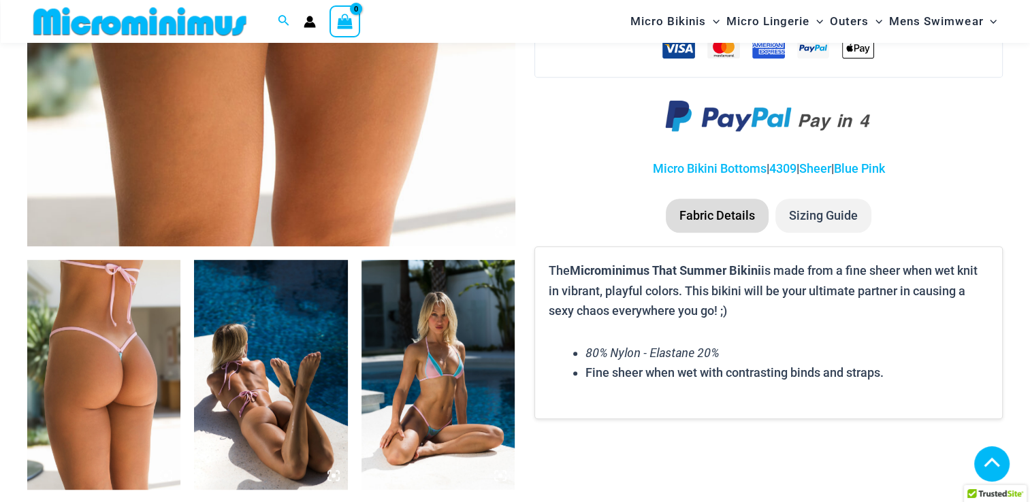
click at [162, 328] on img at bounding box center [103, 375] width 153 height 230
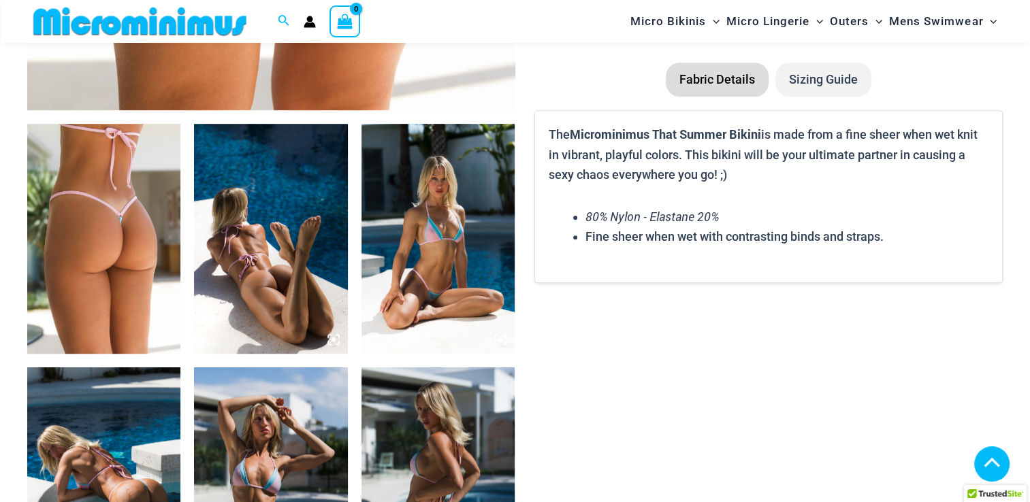
click at [517, 272] on section "Keep Shopping Dawn That Summer Heat Wave Bikini Range From: $ 49 USD That Summe…" at bounding box center [514, 241] width 975 height 1725
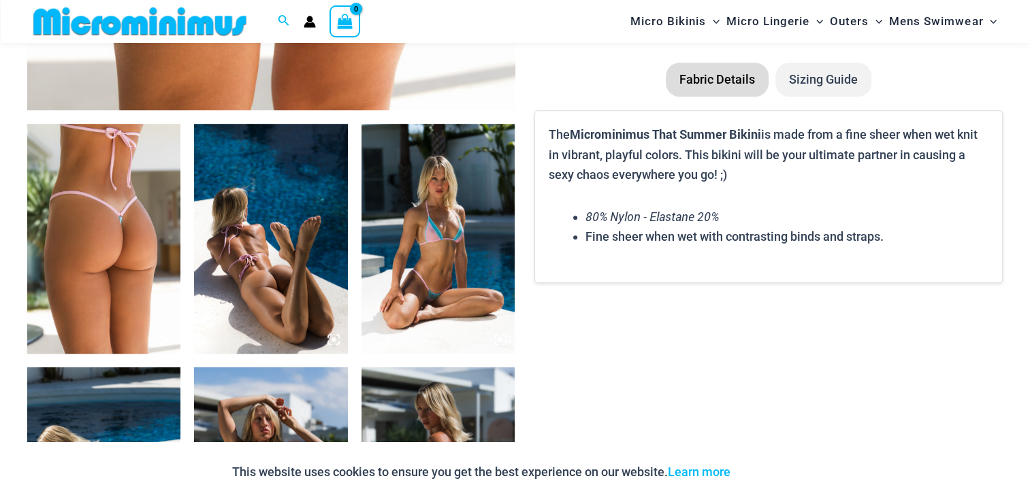
click at [474, 274] on img at bounding box center [437, 239] width 153 height 230
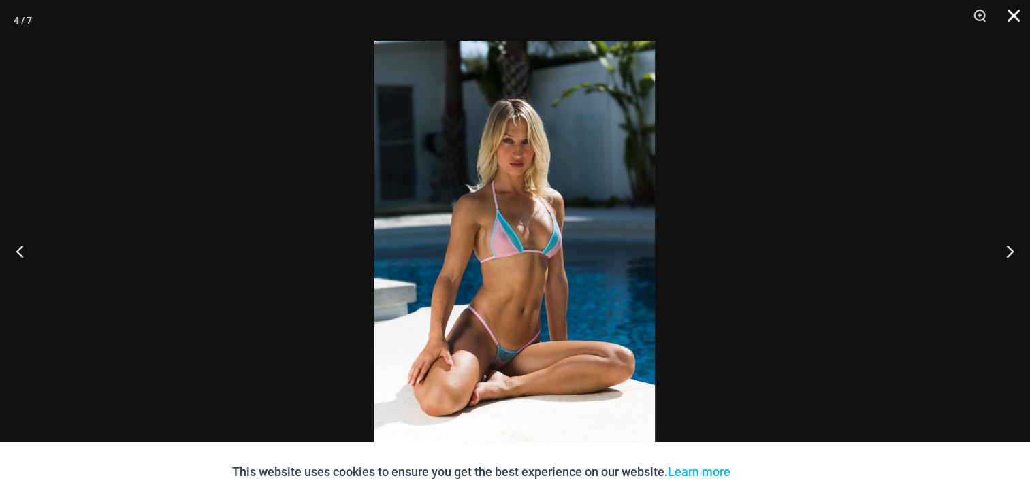
click at [1014, 18] on button "Close" at bounding box center [1009, 20] width 34 height 41
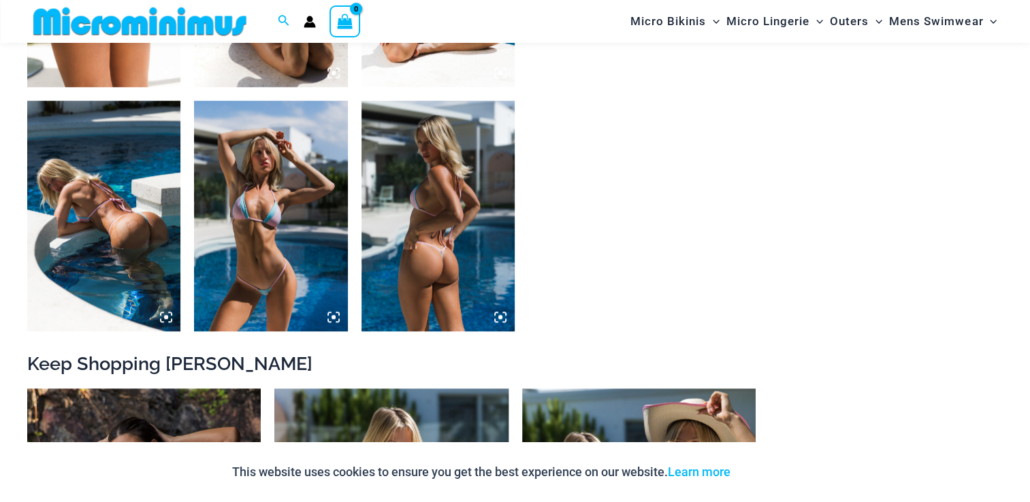
scroll to position [1018, 0]
